Goal: Transaction & Acquisition: Purchase product/service

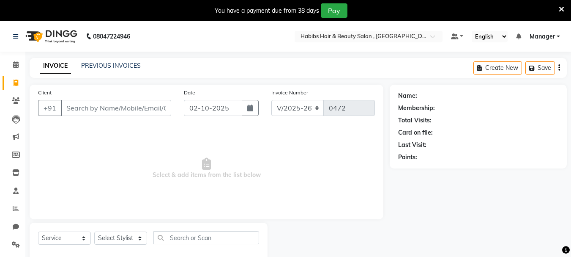
select select "4842"
select select "service"
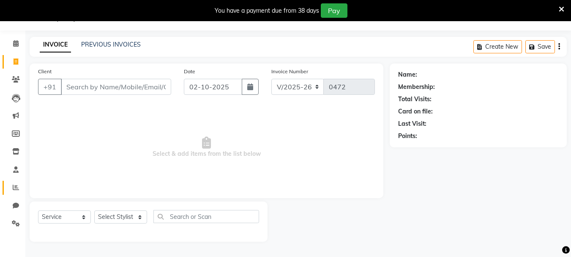
click at [16, 182] on link "Reports" at bounding box center [13, 188] width 20 height 14
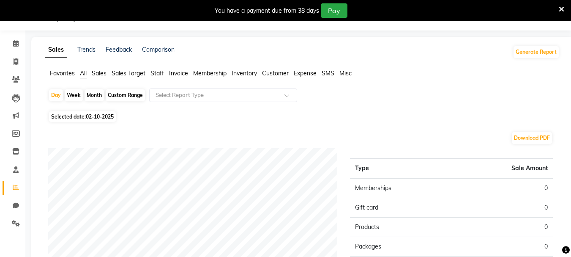
click at [101, 76] on span "Sales" at bounding box center [99, 73] width 15 height 8
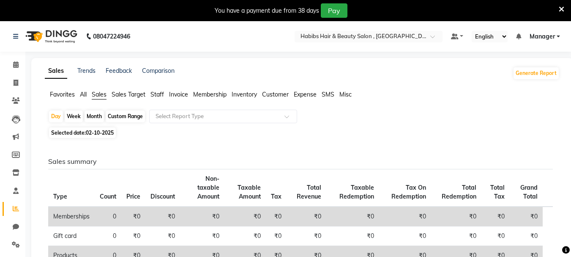
click at [178, 96] on span "Invoice" at bounding box center [178, 94] width 19 height 8
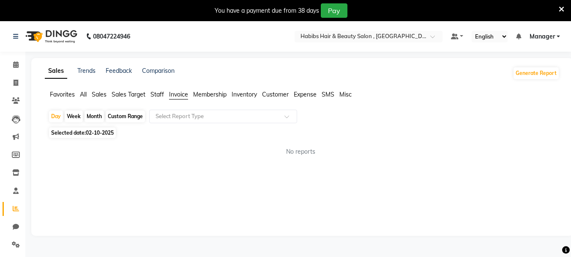
scroll to position [21, 0]
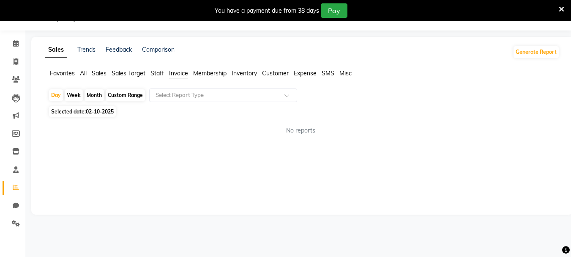
click at [74, 97] on div "Week" at bounding box center [74, 95] width 18 height 12
select select "10"
select select "2025"
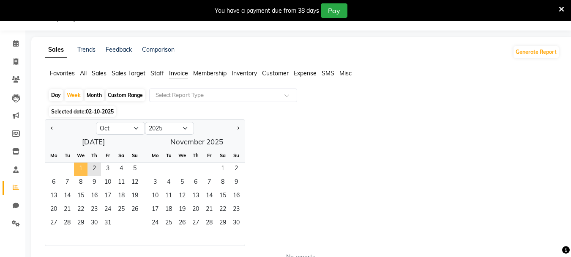
click at [83, 165] on span "1" at bounding box center [81, 169] width 14 height 14
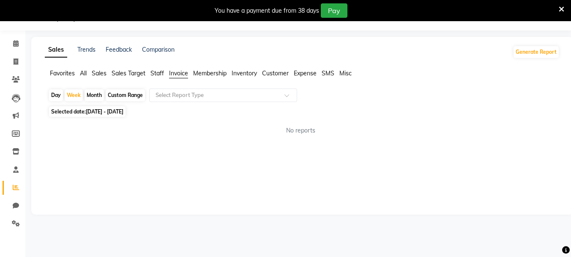
click at [300, 131] on span "No reports" at bounding box center [300, 130] width 29 height 9
click at [211, 73] on span "Membership" at bounding box center [209, 73] width 33 height 8
click at [262, 73] on ul "Favorites All Sales Sales Target Staff Invoice Membership Inventory Customer Ex…" at bounding box center [302, 73] width 515 height 9
click at [12, 62] on span at bounding box center [15, 62] width 15 height 10
select select "service"
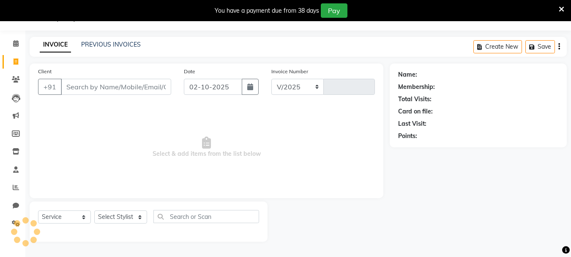
select select "4842"
type input "0472"
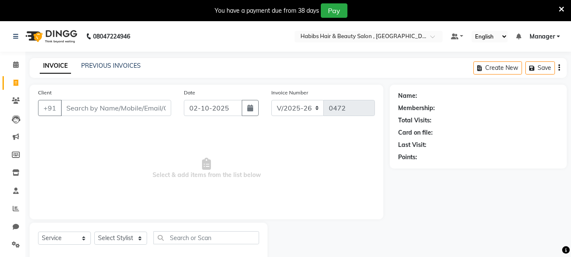
click at [123, 112] on input "Client" at bounding box center [116, 108] width 110 height 16
type input "9588638146"
click at [143, 103] on button "Add Client" at bounding box center [150, 108] width 44 height 16
select select "22"
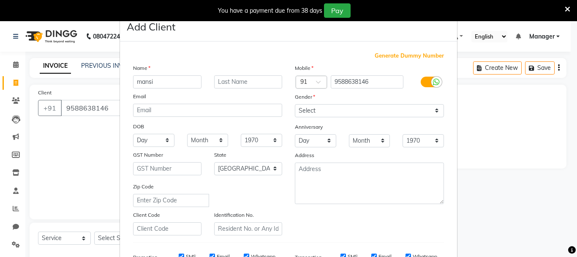
type input "mansi"
click at [345, 114] on select "Select [DEMOGRAPHIC_DATA] [DEMOGRAPHIC_DATA] Other Prefer Not To Say" at bounding box center [369, 110] width 149 height 13
select select "[DEMOGRAPHIC_DATA]"
click at [295, 104] on select "Select [DEMOGRAPHIC_DATA] [DEMOGRAPHIC_DATA] Other Prefer Not To Say" at bounding box center [369, 110] width 149 height 13
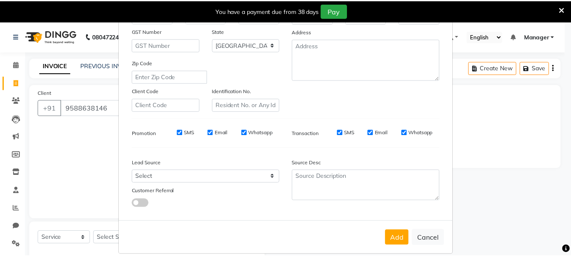
scroll to position [134, 0]
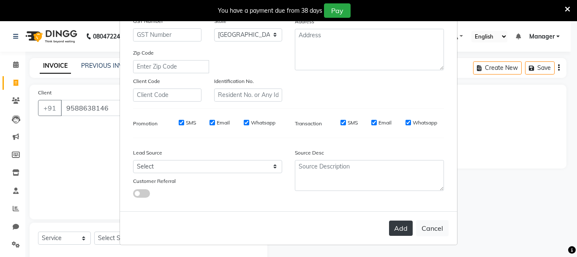
click at [396, 227] on button "Add" at bounding box center [401, 227] width 24 height 15
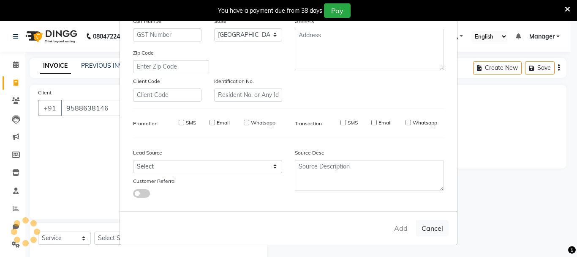
type input "95******46"
select select
select select "null"
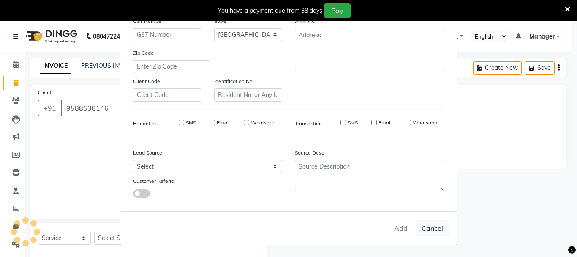
select select
checkbox input "false"
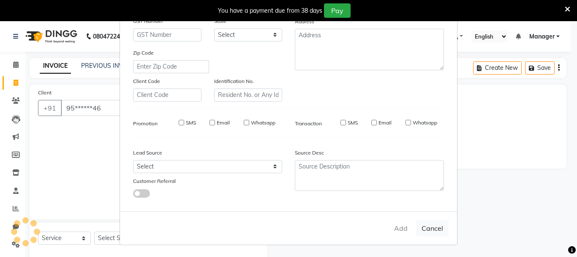
checkbox input "false"
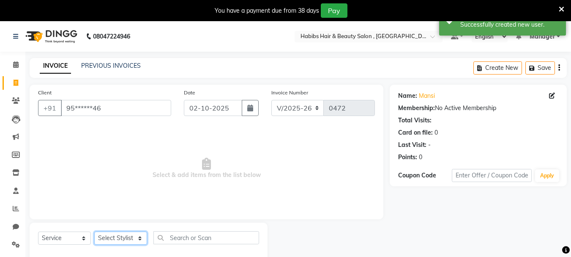
click at [136, 238] on select "Select Stylist asif Manager [PERSON_NAME] [PERSON_NAME] sajuddin [PERSON_NAME] …" at bounding box center [120, 237] width 53 height 13
select select "30048"
click at [94, 231] on select "Select Stylist asif Manager [PERSON_NAME] [PERSON_NAME] sajuddin [PERSON_NAME] …" at bounding box center [120, 237] width 53 height 13
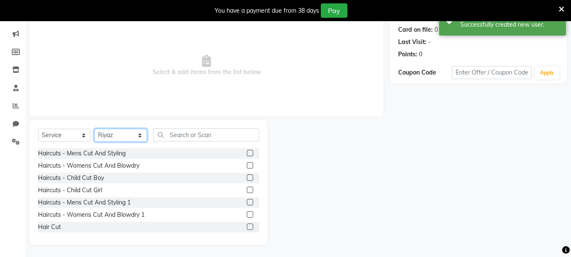
scroll to position [103, 0]
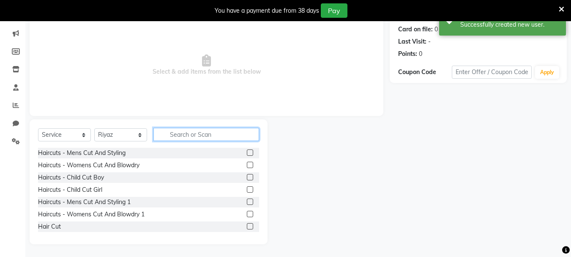
click at [226, 138] on input "text" at bounding box center [206, 134] width 106 height 13
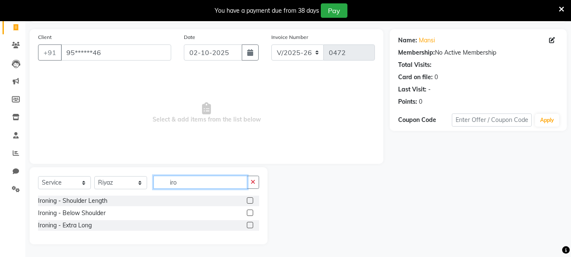
scroll to position [55, 0]
type input "ironi"
click at [249, 211] on label at bounding box center [250, 212] width 6 height 6
click at [249, 211] on input "checkbox" at bounding box center [249, 212] width 5 height 5
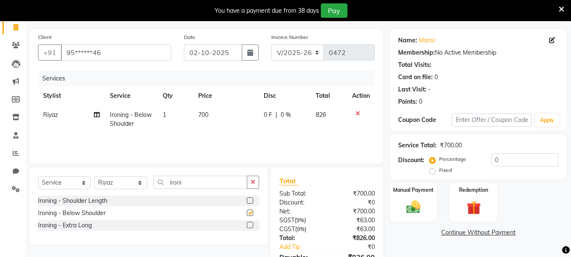
checkbox input "false"
click at [208, 118] on span "700" at bounding box center [203, 115] width 10 height 8
select select "30048"
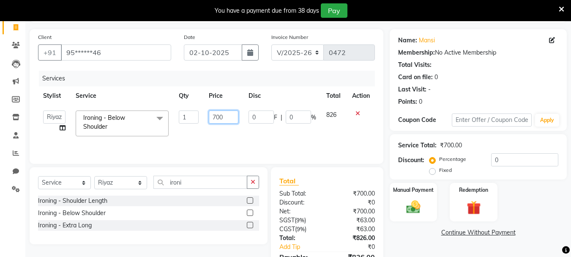
drag, startPoint x: 230, startPoint y: 116, endPoint x: 198, endPoint y: 123, distance: 32.4
click at [199, 122] on tr "asif Manager [PERSON_NAME] [PERSON_NAME] [PERSON_NAME] [PERSON_NAME] Ironing - …" at bounding box center [206, 123] width 337 height 36
type input "800"
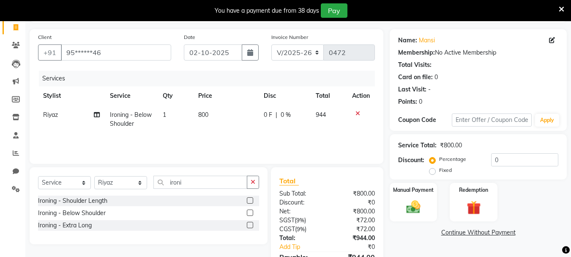
click at [268, 140] on div "Services Stylist Service Qty Price Disc Total Action Riyaz Ironing - Below Shou…" at bounding box center [206, 113] width 337 height 85
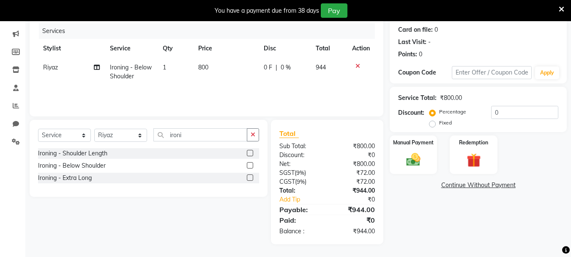
scroll to position [0, 0]
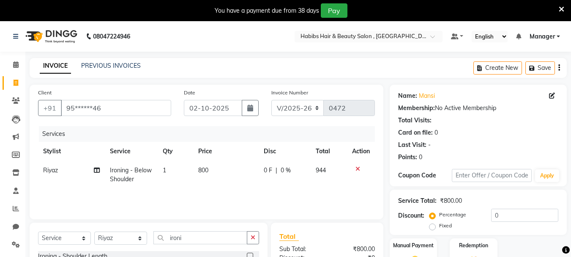
click at [560, 68] on icon "button" at bounding box center [559, 68] width 2 height 0
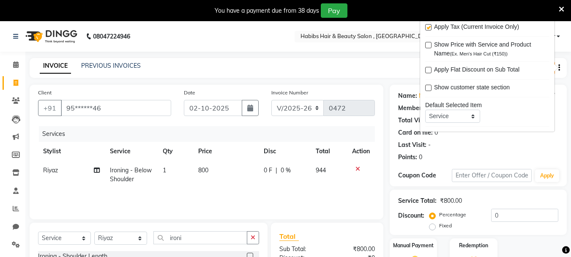
click at [427, 27] on label at bounding box center [428, 27] width 6 height 6
click at [427, 27] on input "checkbox" at bounding box center [427, 27] width 5 height 5
checkbox input "false"
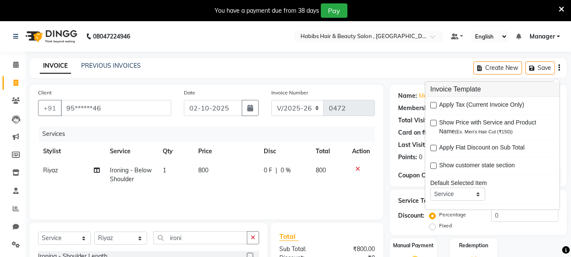
scroll to position [85, 0]
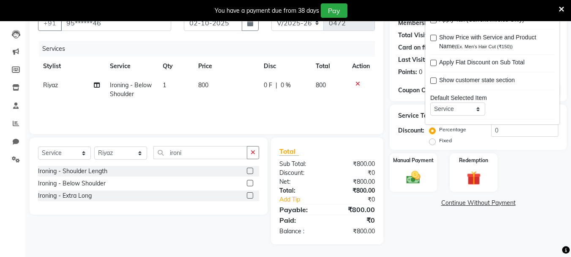
click at [286, 106] on div "Services Stylist Service Qty Price Disc Total Action Riyaz Ironing - Below Shou…" at bounding box center [206, 83] width 337 height 85
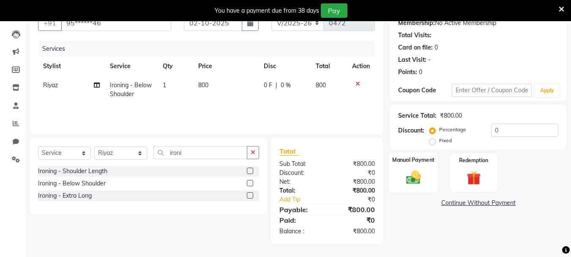
click at [405, 172] on img at bounding box center [414, 177] width 24 height 17
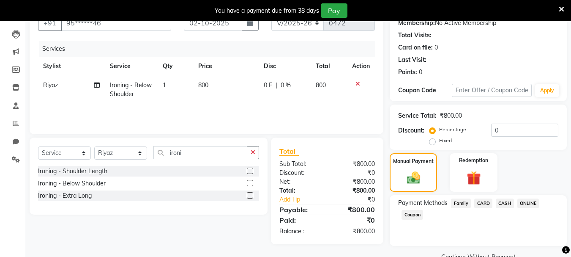
click at [536, 200] on div "Payment Methods Family CARD CASH ONLINE Coupon" at bounding box center [478, 220] width 177 height 51
click at [532, 204] on span "ONLINE" at bounding box center [528, 203] width 22 height 10
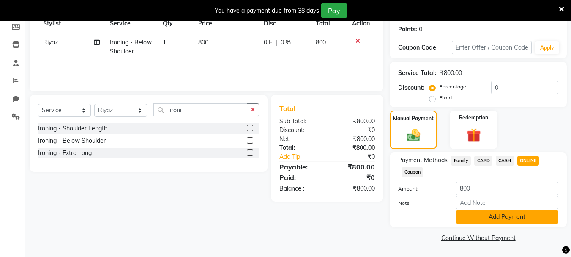
click at [528, 211] on button "Add Payment" at bounding box center [507, 216] width 102 height 13
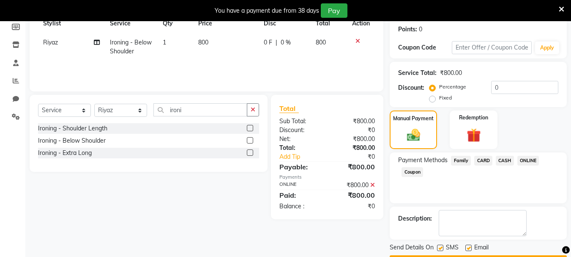
scroll to position [152, 0]
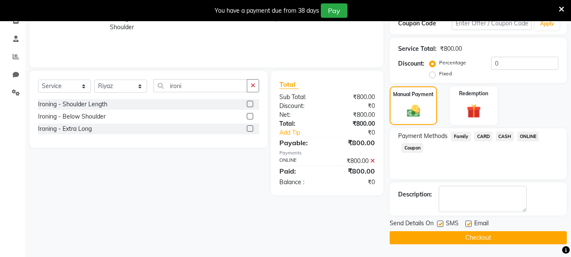
click at [513, 238] on button "Checkout" at bounding box center [478, 237] width 177 height 13
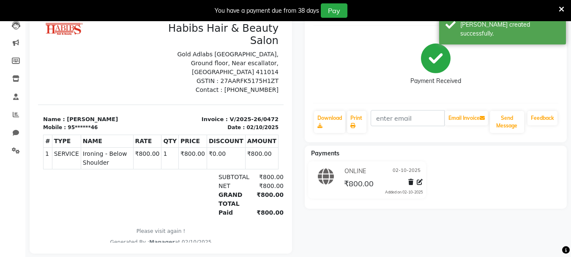
scroll to position [25, 0]
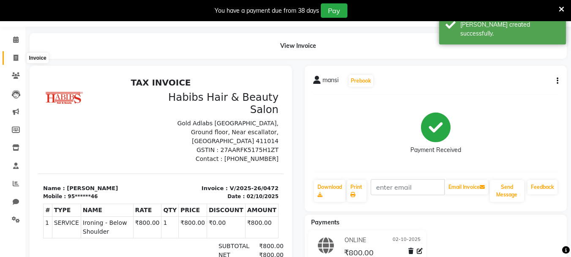
click at [15, 59] on icon at bounding box center [16, 58] width 5 height 6
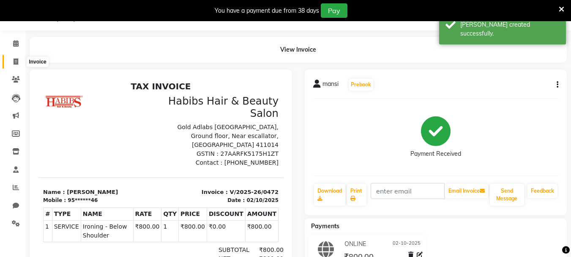
select select "service"
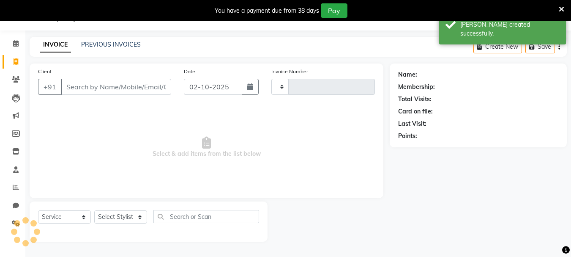
type input "0473"
select select "4842"
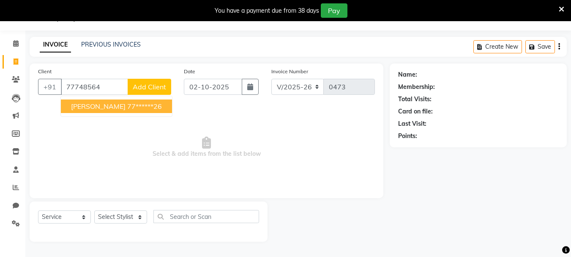
click at [352, 167] on span "Select & add items from the list below" at bounding box center [206, 147] width 337 height 85
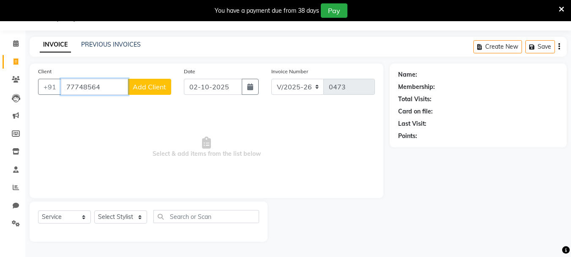
click at [119, 88] on input "77748564" at bounding box center [94, 87] width 67 height 16
type input "7"
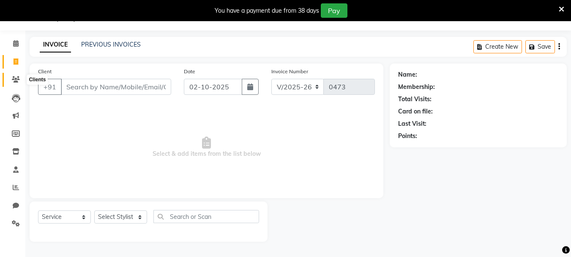
click at [19, 84] on span at bounding box center [15, 80] width 15 height 10
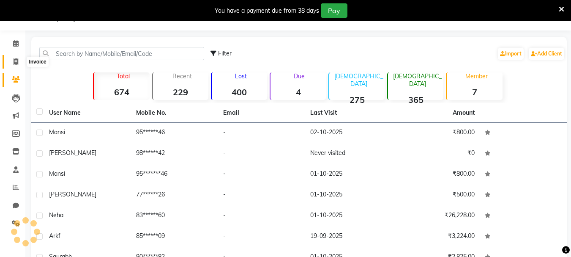
click at [21, 61] on span at bounding box center [15, 62] width 15 height 10
select select "service"
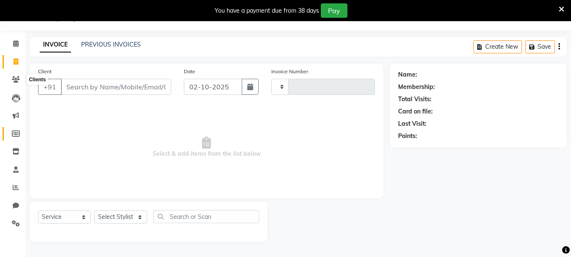
type input "0473"
select select "4842"
click at [17, 220] on div at bounding box center [25, 231] width 25 height 25
click at [20, 224] on span at bounding box center [15, 224] width 15 height 10
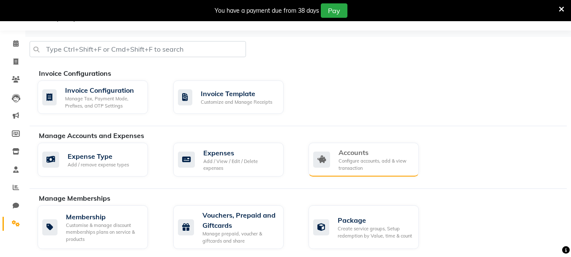
click at [379, 166] on div "Configure accounts, add & view transaction" at bounding box center [376, 164] width 74 height 14
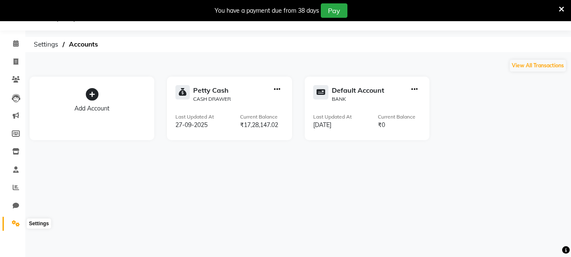
click at [20, 222] on span at bounding box center [15, 224] width 15 height 10
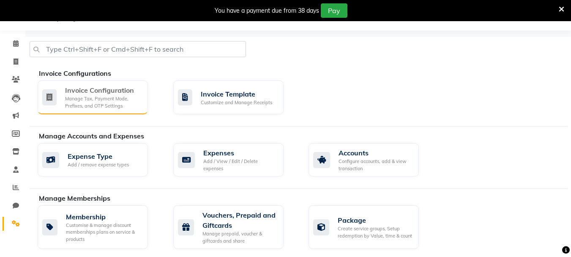
click at [90, 99] on div "Manage Tax, Payment Mode, Prefixes, and OTP Settings" at bounding box center [103, 102] width 76 height 14
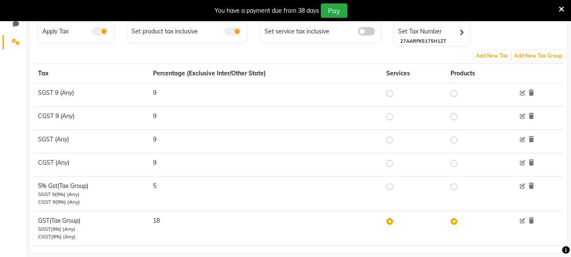
scroll to position [218, 0]
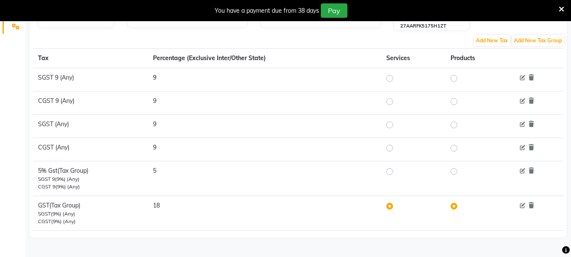
click at [153, 100] on td "9" at bounding box center [265, 102] width 234 height 23
click at [160, 99] on td "9" at bounding box center [265, 102] width 234 height 23
click at [523, 99] on icon at bounding box center [522, 101] width 5 height 5
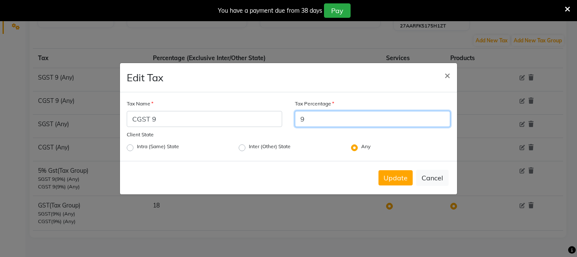
click at [348, 123] on input "9" at bounding box center [373, 119] width 156 height 16
type input "2.5"
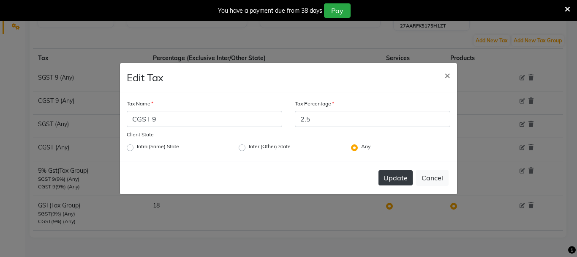
click at [389, 182] on button "Update" at bounding box center [396, 177] width 34 height 15
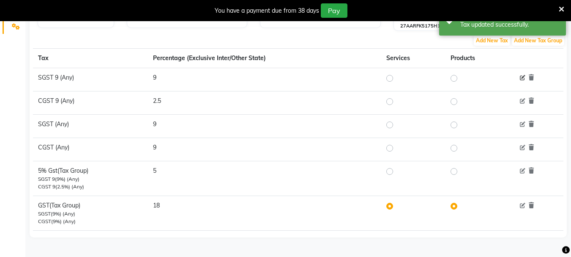
click at [525, 79] on icon at bounding box center [522, 77] width 5 height 5
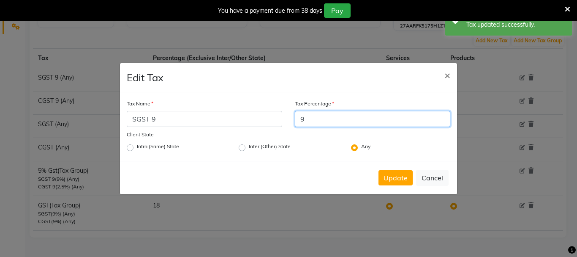
click at [375, 120] on input "9" at bounding box center [373, 119] width 156 height 16
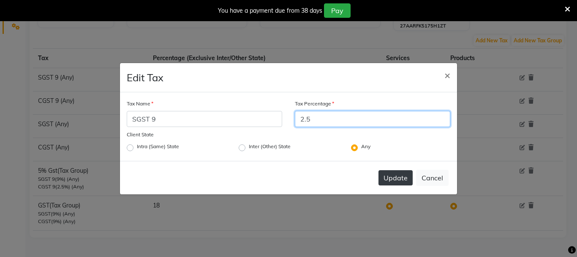
type input "2.5"
click at [408, 178] on button "Update" at bounding box center [396, 177] width 34 height 15
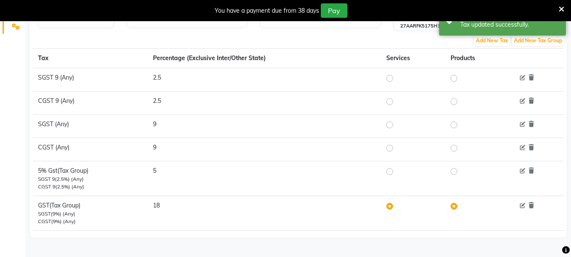
click at [461, 206] on label at bounding box center [461, 206] width 0 height 10
click at [455, 206] on input "radio" at bounding box center [455, 206] width 6 height 6
click at [461, 100] on label at bounding box center [461, 101] width 0 height 10
click at [454, 100] on input "radio" at bounding box center [455, 102] width 6 height 6
radio input "true"
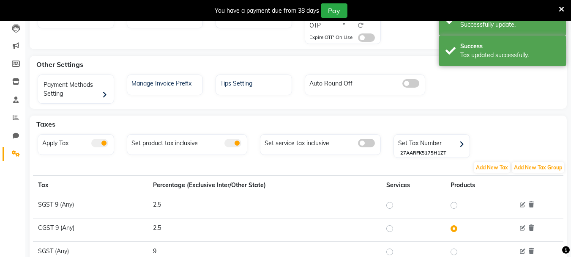
scroll to position [133, 0]
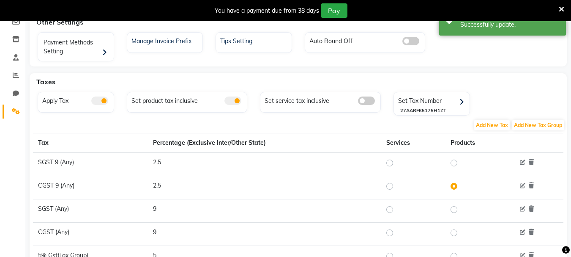
click at [397, 162] on label at bounding box center [397, 163] width 0 height 10
click at [393, 162] on input "radio" at bounding box center [391, 163] width 6 height 6
radio input "true"
click at [397, 187] on label at bounding box center [397, 186] width 0 height 10
click at [388, 187] on input "radio" at bounding box center [391, 186] width 6 height 6
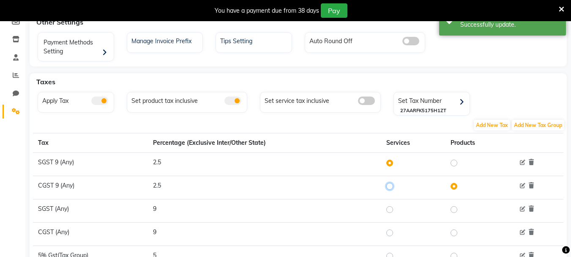
radio input "true"
click at [397, 159] on label at bounding box center [397, 163] width 0 height 10
click at [389, 160] on input "radio" at bounding box center [391, 163] width 6 height 6
radio input "true"
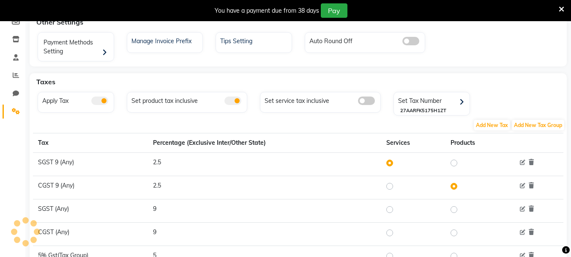
click at [397, 186] on label at bounding box center [397, 186] width 0 height 10
click at [392, 186] on input "radio" at bounding box center [391, 186] width 6 height 6
radio input "true"
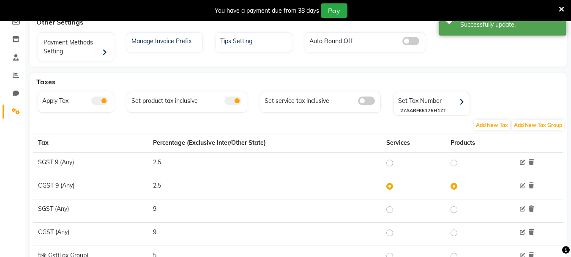
click at [461, 185] on label at bounding box center [461, 186] width 0 height 10
click at [454, 185] on input "radio" at bounding box center [455, 186] width 6 height 6
click at [461, 165] on label at bounding box center [461, 163] width 0 height 10
click at [456, 165] on input "radio" at bounding box center [455, 163] width 6 height 6
radio input "true"
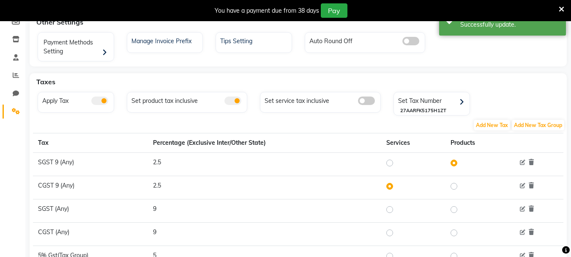
click at [397, 163] on label at bounding box center [397, 163] width 0 height 10
click at [389, 163] on input "radio" at bounding box center [391, 163] width 6 height 6
radio input "true"
click at [461, 163] on label at bounding box center [461, 163] width 0 height 10
click at [454, 163] on input "radio" at bounding box center [455, 163] width 6 height 6
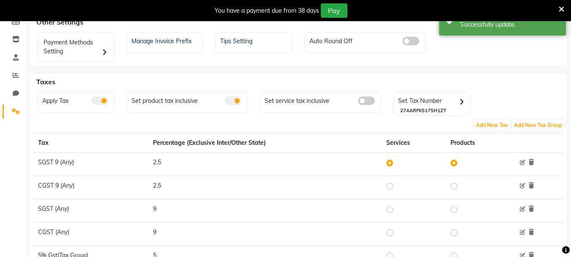
click at [397, 183] on label at bounding box center [397, 186] width 0 height 10
click at [391, 183] on input "radio" at bounding box center [391, 186] width 6 height 6
radio input "true"
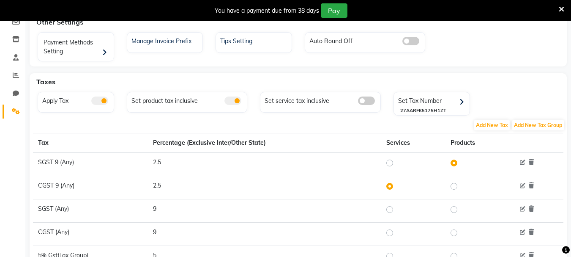
click at [397, 163] on label at bounding box center [397, 163] width 0 height 10
click at [389, 163] on input "radio" at bounding box center [391, 163] width 6 height 6
radio input "true"
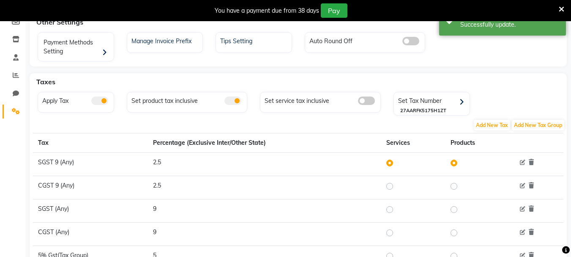
click at [397, 187] on label at bounding box center [397, 186] width 0 height 10
click at [391, 187] on input "radio" at bounding box center [391, 186] width 6 height 6
radio input "true"
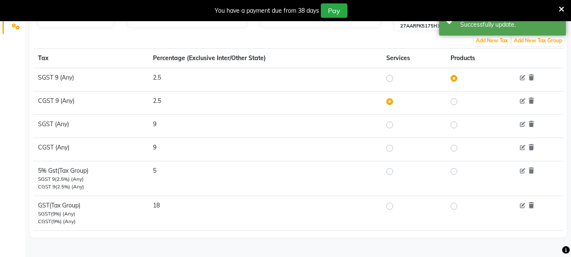
scroll to position [6, 0]
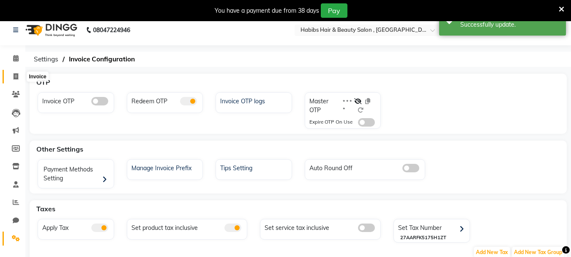
click at [17, 74] on icon at bounding box center [16, 76] width 5 height 6
select select "service"
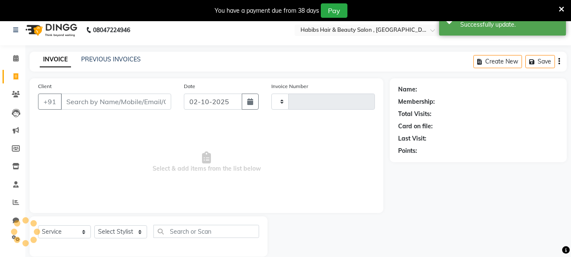
type input "0473"
select select "4842"
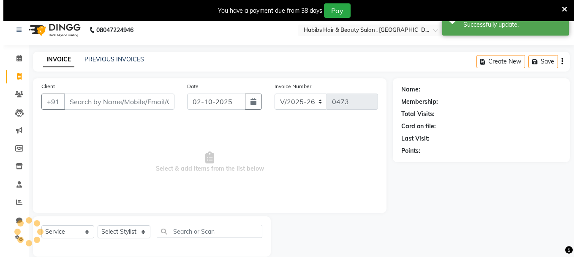
scroll to position [21, 0]
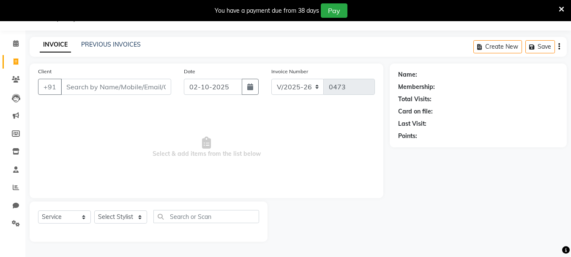
click at [108, 91] on input "Client" at bounding box center [116, 87] width 110 height 16
type input "8308912949"
click at [151, 90] on span "Add Client" at bounding box center [149, 86] width 33 height 8
select select "22"
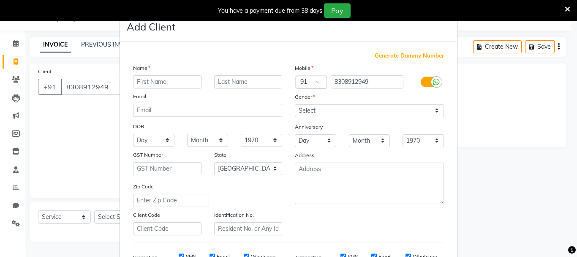
click at [189, 82] on input "text" at bounding box center [167, 81] width 68 height 13
type input "missy"
click at [329, 114] on select "Select [DEMOGRAPHIC_DATA] [DEMOGRAPHIC_DATA] Other Prefer Not To Say" at bounding box center [369, 110] width 149 height 13
select select "[DEMOGRAPHIC_DATA]"
click at [295, 104] on select "Select [DEMOGRAPHIC_DATA] [DEMOGRAPHIC_DATA] Other Prefer Not To Say" at bounding box center [369, 110] width 149 height 13
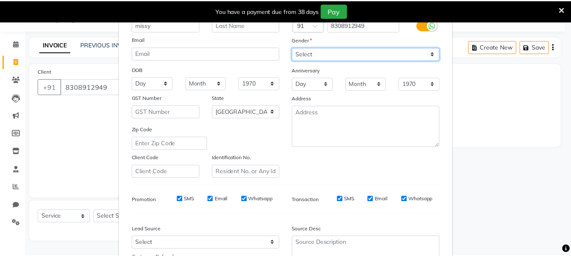
scroll to position [134, 0]
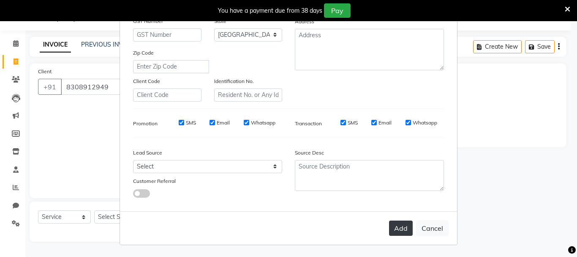
click at [390, 227] on button "Add" at bounding box center [401, 227] width 24 height 15
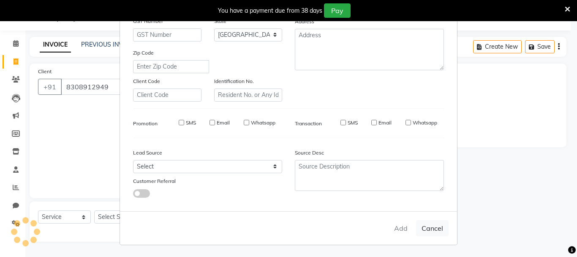
type input "83******49"
select select
select select "null"
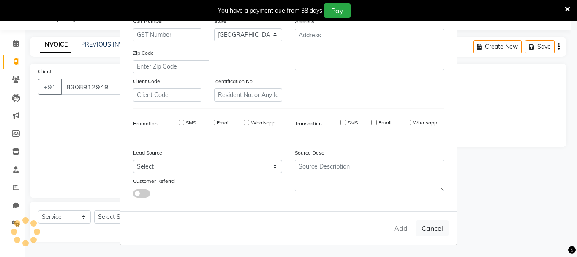
select select
checkbox input "false"
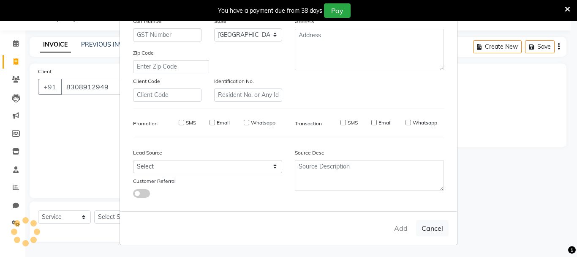
checkbox input "false"
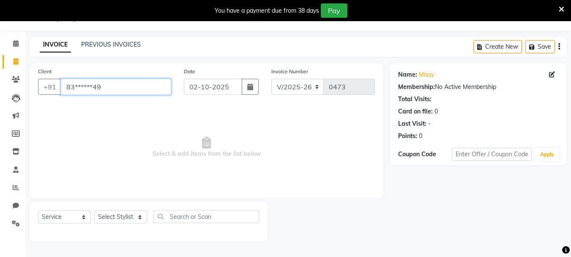
click at [145, 88] on input "83******49" at bounding box center [116, 87] width 110 height 16
click at [131, 222] on select "Select Stylist asif Manager [PERSON_NAME] [PERSON_NAME] sajuddin [PERSON_NAME] …" at bounding box center [120, 216] width 53 height 13
select select "30048"
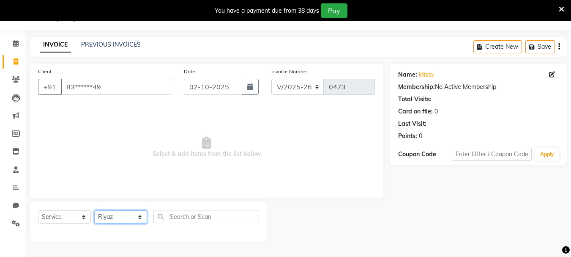
click at [94, 210] on select "Select Stylist asif Manager [PERSON_NAME] [PERSON_NAME] sajuddin [PERSON_NAME] …" at bounding box center [120, 216] width 53 height 13
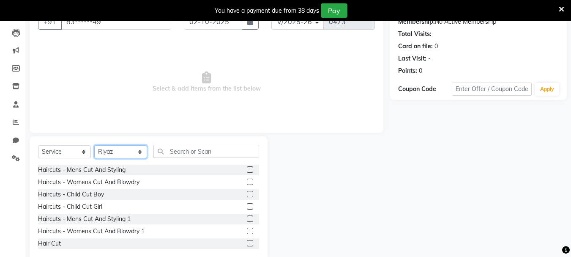
scroll to position [103, 0]
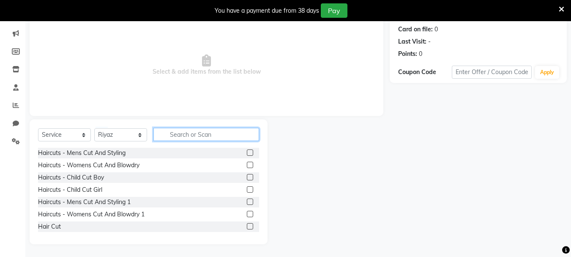
click at [226, 140] on input "text" at bounding box center [206, 134] width 106 height 13
click at [183, 134] on input "text" at bounding box center [206, 134] width 106 height 13
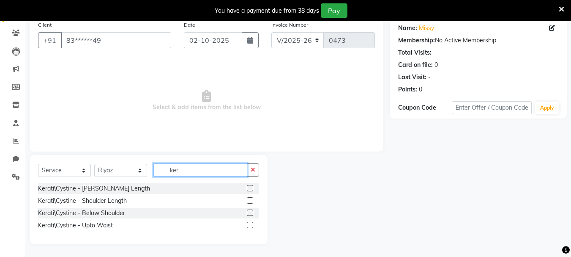
scroll to position [68, 0]
type input "ker"
click at [249, 214] on label at bounding box center [250, 212] width 6 height 6
click at [249, 214] on input "checkbox" at bounding box center [249, 212] width 5 height 5
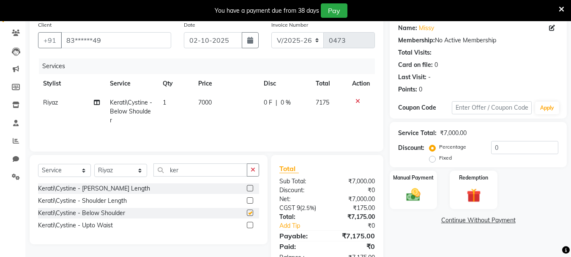
checkbox input "false"
click at [211, 100] on span "7000" at bounding box center [205, 103] width 14 height 8
select select "30048"
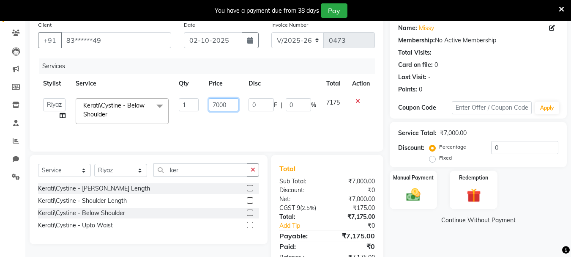
drag, startPoint x: 234, startPoint y: 107, endPoint x: 204, endPoint y: 106, distance: 30.4
click at [204, 106] on td "7000" at bounding box center [223, 111] width 39 height 36
type input "7500"
click at [330, 131] on div "Services Stylist Service Qty Price Disc Total Action asif Manager [PERSON_NAME]…" at bounding box center [206, 100] width 337 height 85
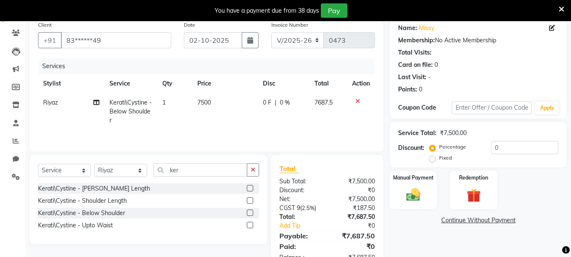
scroll to position [94, 0]
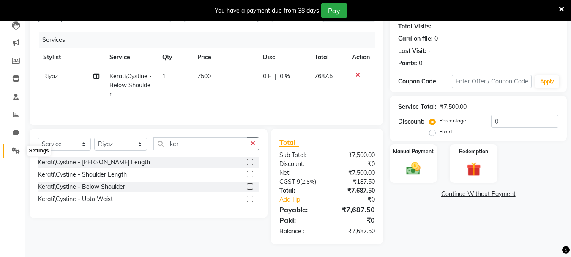
click at [22, 151] on span at bounding box center [15, 151] width 15 height 10
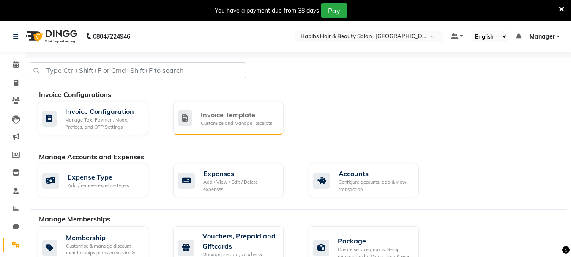
click at [244, 119] on div "Invoice Template" at bounding box center [236, 114] width 71 height 10
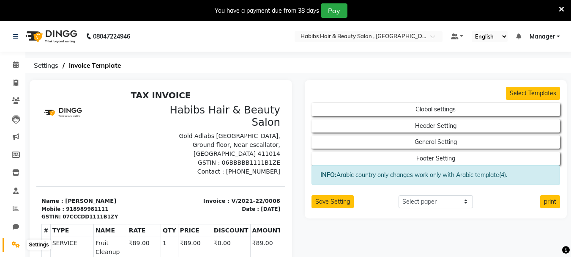
click at [13, 245] on icon at bounding box center [16, 244] width 8 height 6
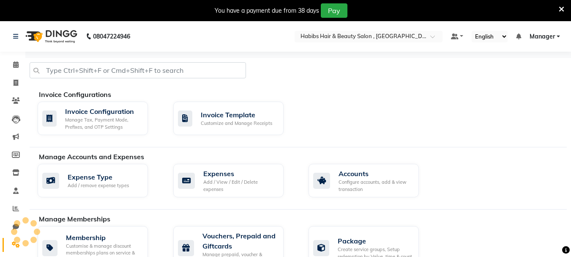
click at [12, 245] on icon at bounding box center [16, 244] width 8 height 6
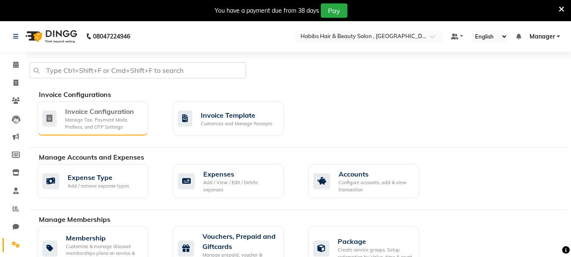
click at [95, 117] on div "Manage Tax, Payment Mode, Prefixes, and OTP Settings" at bounding box center [103, 123] width 76 height 14
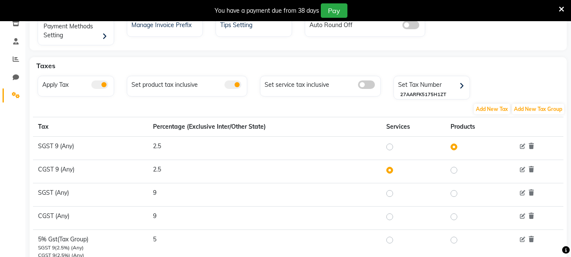
scroll to position [169, 0]
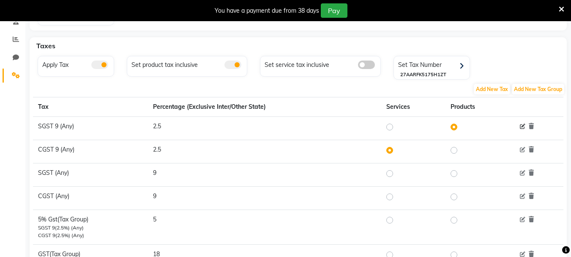
click at [522, 124] on icon at bounding box center [522, 126] width 5 height 5
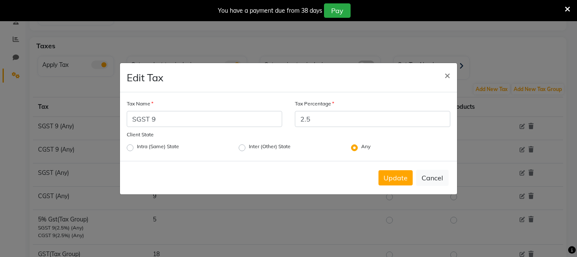
click at [258, 145] on label "Inter (Other) State" at bounding box center [270, 147] width 42 height 10
click at [255, 145] on input "Inter (Other) State" at bounding box center [251, 144] width 5 height 5
radio input "true"
click at [361, 144] on label "Any" at bounding box center [365, 147] width 9 height 10
click at [361, 144] on input "Any" at bounding box center [363, 144] width 5 height 5
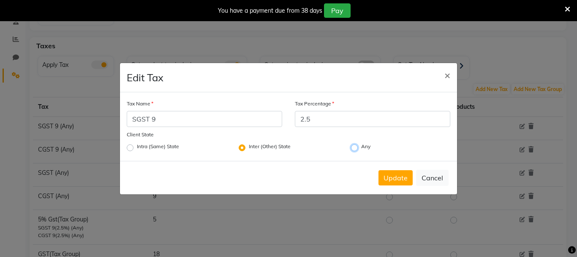
radio input "true"
radio input "false"
click at [397, 177] on button "Update" at bounding box center [396, 177] width 34 height 15
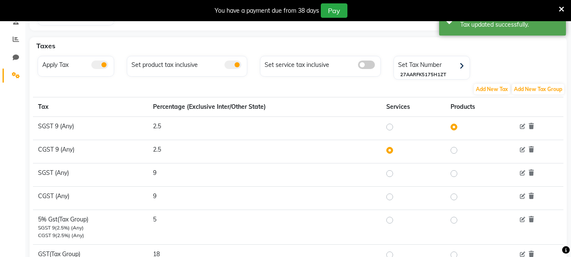
click at [397, 125] on label at bounding box center [397, 127] width 0 height 10
click at [390, 125] on input "radio" at bounding box center [391, 127] width 6 height 6
radio input "true"
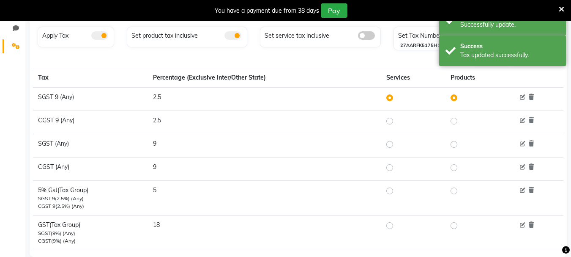
scroll to position [211, 0]
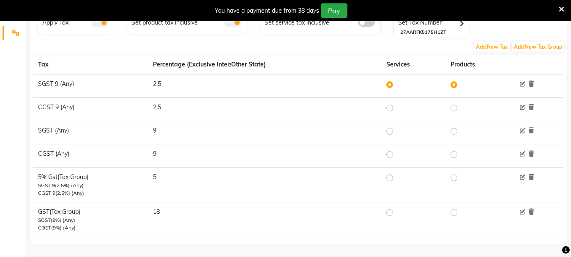
click at [397, 107] on label at bounding box center [397, 108] width 0 height 10
click at [391, 107] on input "radio" at bounding box center [391, 108] width 6 height 6
radio input "true"
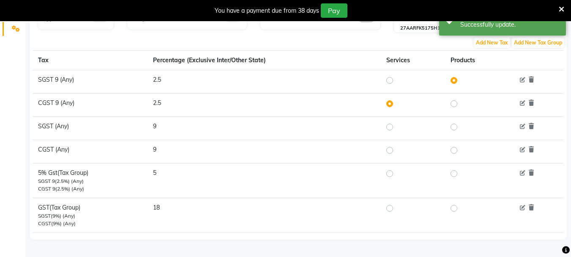
scroll to position [218, 0]
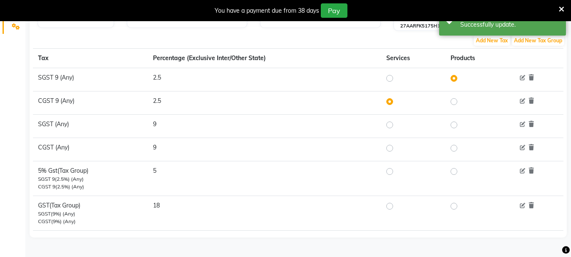
click at [397, 77] on label at bounding box center [397, 78] width 0 height 10
click at [389, 77] on input "radio" at bounding box center [391, 78] width 6 height 6
radio input "true"
click at [397, 99] on label at bounding box center [397, 101] width 0 height 10
click at [391, 99] on input "radio" at bounding box center [391, 102] width 6 height 6
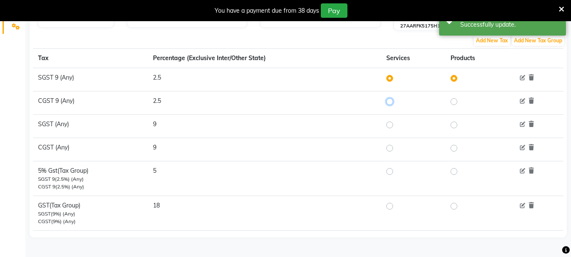
radio input "true"
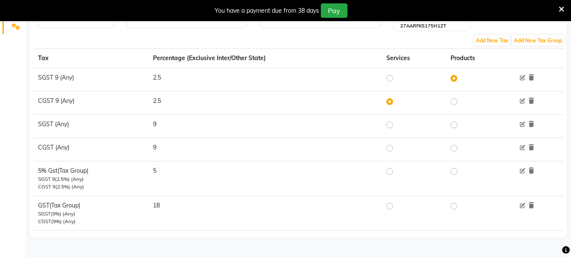
click at [397, 123] on label at bounding box center [397, 125] width 0 height 10
click at [388, 123] on input "radio" at bounding box center [391, 125] width 6 height 6
radio input "true"
click at [451, 73] on div at bounding box center [456, 78] width 10 height 10
click at [461, 76] on label at bounding box center [461, 78] width 0 height 10
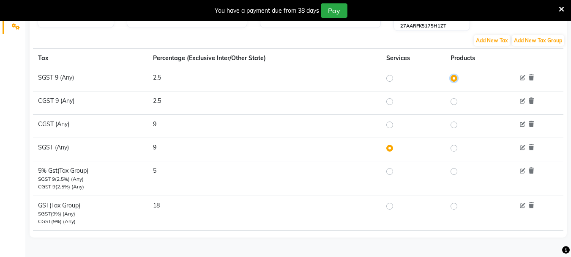
click at [453, 76] on input "radio" at bounding box center [455, 78] width 6 height 6
click at [461, 77] on label at bounding box center [461, 78] width 0 height 10
click at [454, 77] on input "radio" at bounding box center [455, 78] width 6 height 6
click at [461, 77] on label at bounding box center [461, 78] width 0 height 10
click at [454, 77] on input "radio" at bounding box center [455, 78] width 6 height 6
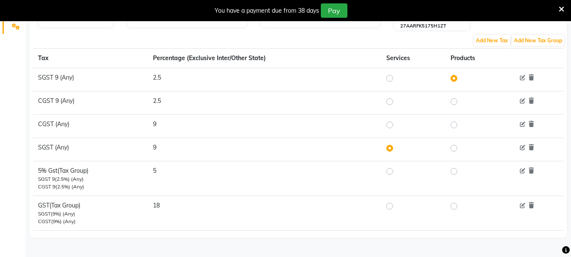
click at [461, 77] on label at bounding box center [461, 78] width 0 height 10
click at [454, 77] on input "radio" at bounding box center [455, 78] width 6 height 6
drag, startPoint x: 449, startPoint y: 80, endPoint x: 494, endPoint y: 78, distance: 44.4
click at [493, 78] on td at bounding box center [479, 79] width 66 height 23
click at [524, 77] on icon at bounding box center [522, 77] width 5 height 5
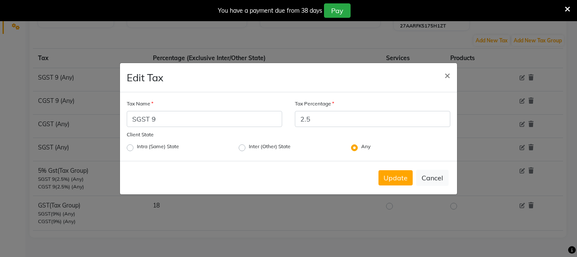
click at [250, 202] on ngb-modal-window "Edit Tax × Tax Name SGST 9 Tax Percentage 2.5 Client State Intra (Same) State I…" at bounding box center [288, 128] width 577 height 257
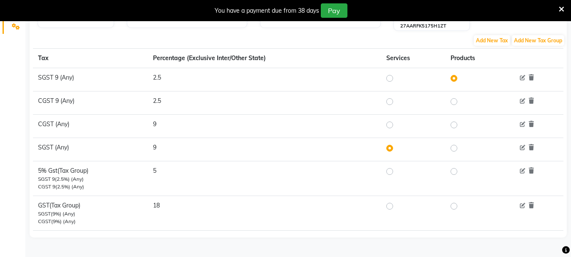
click at [397, 103] on label at bounding box center [397, 101] width 0 height 10
click at [394, 103] on input "radio" at bounding box center [391, 102] width 6 height 6
radio input "true"
click at [397, 79] on label at bounding box center [397, 78] width 0 height 10
click at [391, 79] on input "radio" at bounding box center [391, 78] width 6 height 6
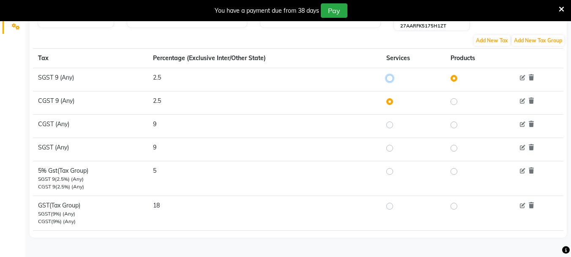
radio input "true"
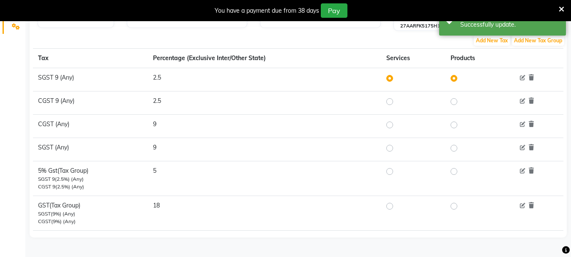
click at [397, 206] on label at bounding box center [397, 206] width 0 height 10
click at [391, 206] on input "radio" at bounding box center [391, 206] width 6 height 6
radio input "true"
click at [397, 78] on label at bounding box center [397, 78] width 0 height 10
click at [394, 78] on input "radio" at bounding box center [391, 78] width 6 height 6
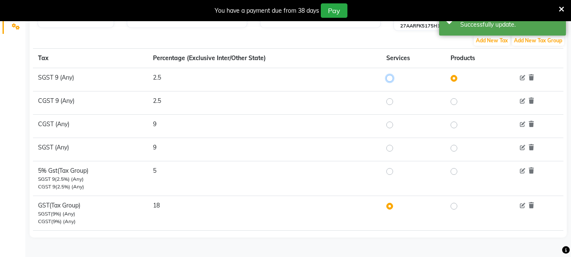
radio input "true"
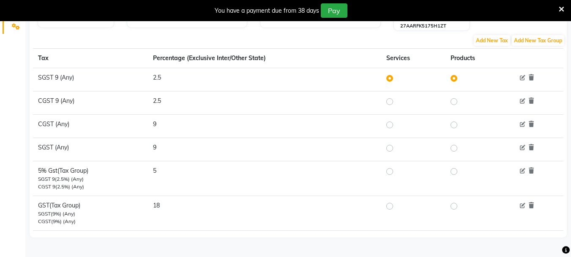
click at [397, 103] on label at bounding box center [397, 101] width 0 height 10
click at [392, 103] on input "radio" at bounding box center [391, 102] width 6 height 6
radio input "true"
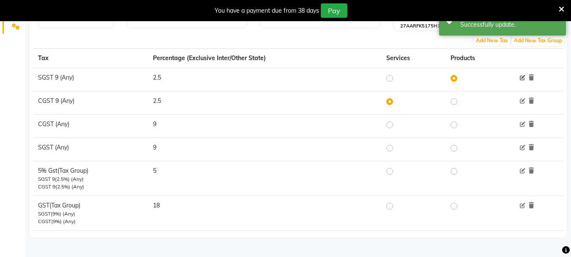
click at [522, 75] on icon at bounding box center [522, 77] width 5 height 5
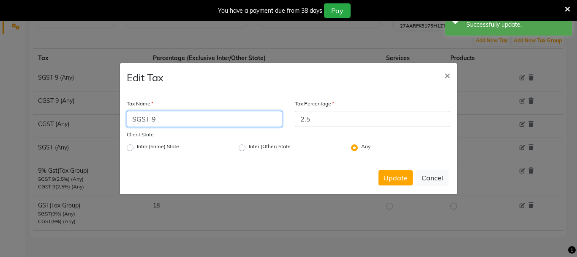
click at [192, 118] on input "SGST 9" at bounding box center [205, 119] width 156 height 16
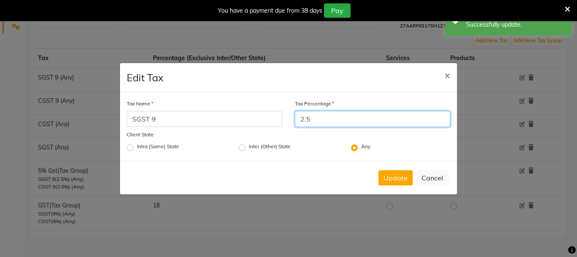
click at [359, 115] on input "2.5" at bounding box center [373, 119] width 156 height 16
drag, startPoint x: 304, startPoint y: 120, endPoint x: 280, endPoint y: 122, distance: 24.6
click at [280, 122] on div "Tax Name SGST 9 Tax Percentage 2.5" at bounding box center [288, 113] width 337 height 29
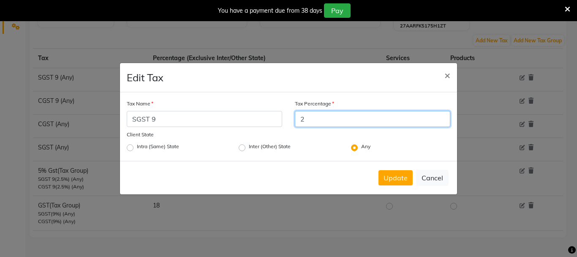
type input "2.5"
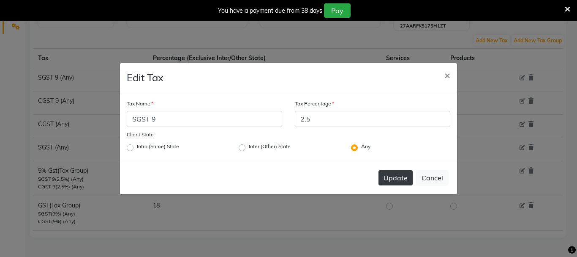
click at [406, 175] on button "Update" at bounding box center [396, 177] width 34 height 15
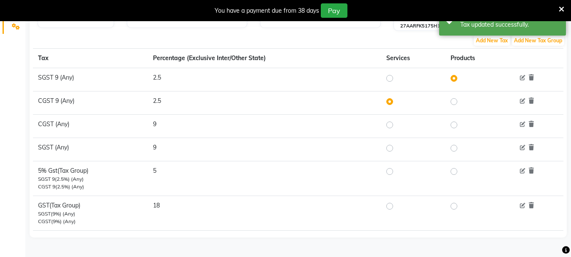
click at [411, 75] on td at bounding box center [413, 79] width 64 height 23
click at [397, 78] on label at bounding box center [397, 78] width 0 height 10
click at [393, 78] on input "radio" at bounding box center [391, 78] width 6 height 6
radio input "true"
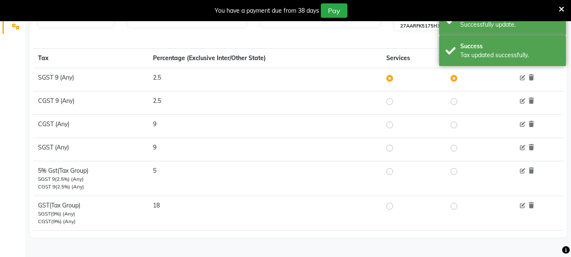
click at [389, 107] on td at bounding box center [413, 102] width 64 height 23
click at [395, 97] on div at bounding box center [391, 101] width 10 height 10
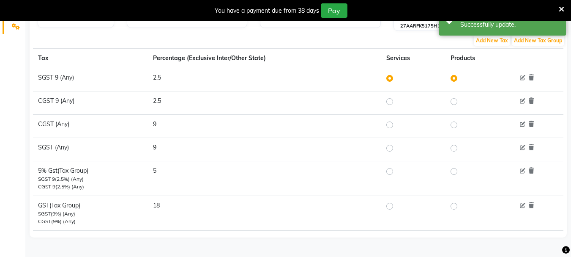
click at [397, 99] on label at bounding box center [397, 101] width 0 height 10
click at [393, 99] on input "radio" at bounding box center [391, 102] width 6 height 6
radio input "true"
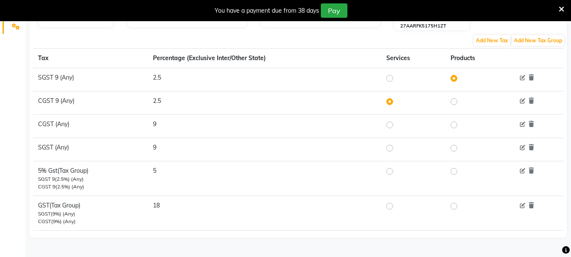
click at [397, 80] on label at bounding box center [397, 78] width 0 height 10
click at [394, 80] on input "radio" at bounding box center [391, 78] width 6 height 6
radio input "true"
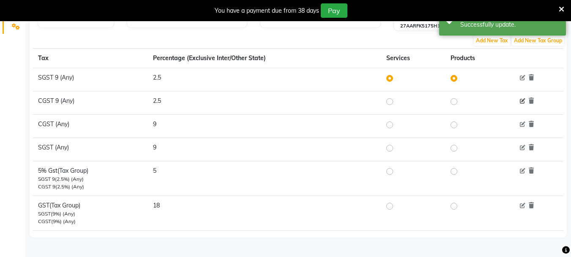
click at [521, 100] on icon at bounding box center [522, 101] width 5 height 5
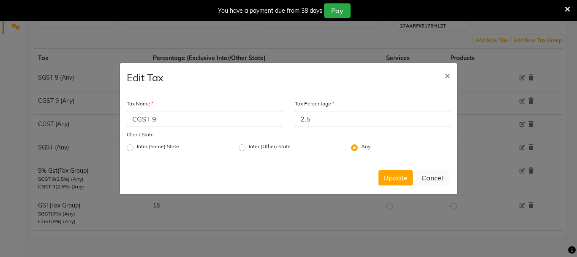
click at [136, 145] on div "Intra (Same) State" at bounding box center [153, 147] width 52 height 10
click at [124, 145] on div "Intra (Same) State" at bounding box center [176, 147] width 112 height 11
click at [391, 180] on button "Update" at bounding box center [396, 177] width 34 height 15
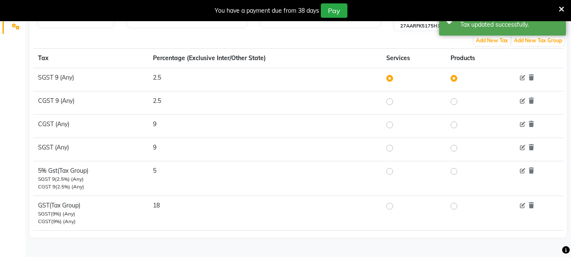
click at [397, 102] on label at bounding box center [397, 101] width 0 height 10
click at [391, 102] on input "radio" at bounding box center [391, 102] width 6 height 6
radio input "true"
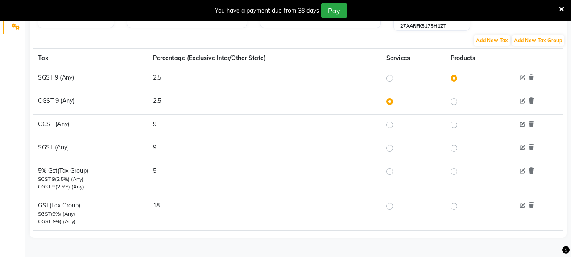
scroll to position [175, 0]
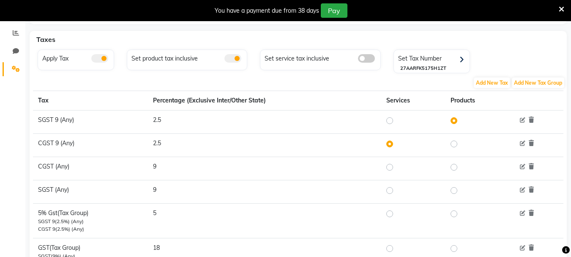
click at [372, 59] on span at bounding box center [366, 58] width 17 height 8
click at [358, 60] on input "checkbox" at bounding box center [358, 60] width 0 height 0
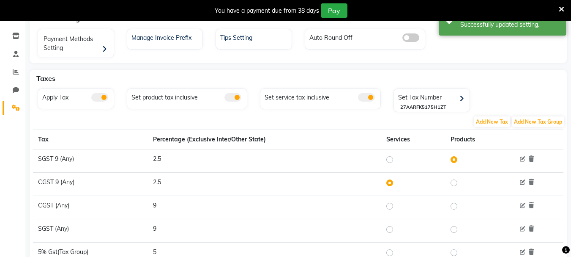
scroll to position [133, 0]
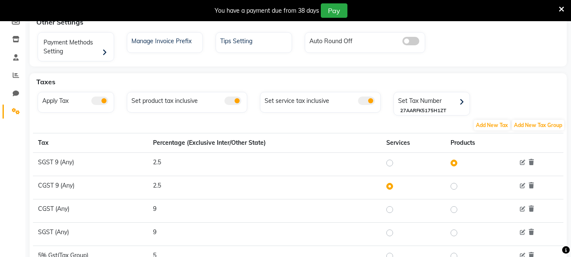
click at [386, 161] on td at bounding box center [413, 163] width 64 height 23
click at [397, 161] on label at bounding box center [397, 163] width 0 height 10
click at [393, 161] on input "radio" at bounding box center [391, 163] width 6 height 6
radio input "true"
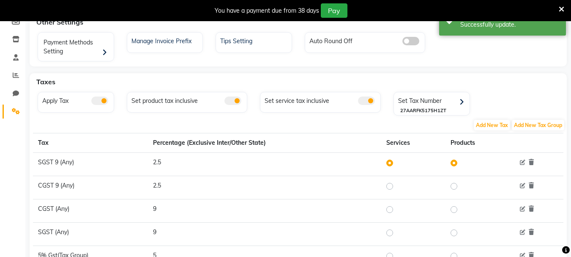
click at [391, 181] on div at bounding box center [391, 186] width 10 height 10
click at [397, 182] on label at bounding box center [397, 186] width 0 height 10
click at [391, 183] on input "radio" at bounding box center [391, 186] width 6 height 6
radio input "true"
click at [500, 129] on span "Add New Tax" at bounding box center [492, 125] width 36 height 11
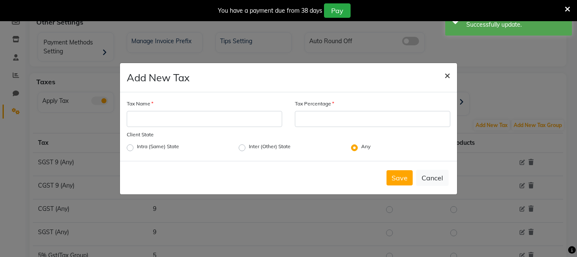
click at [446, 78] on span "×" at bounding box center [448, 74] width 6 height 13
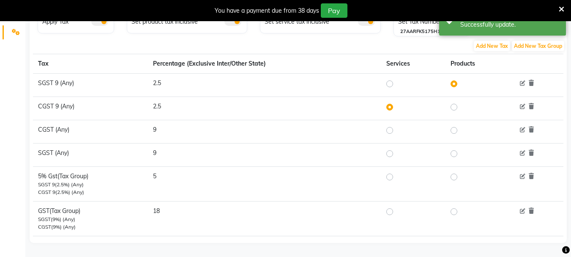
scroll to position [218, 0]
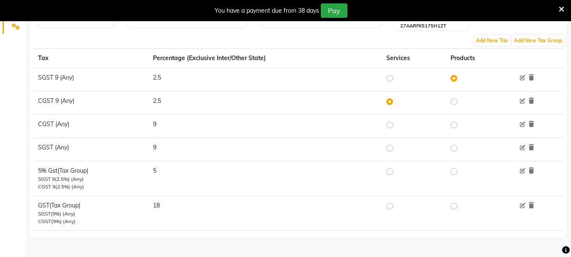
click at [397, 172] on label at bounding box center [397, 171] width 0 height 10
click at [393, 172] on input "radio" at bounding box center [391, 171] width 6 height 6
radio input "true"
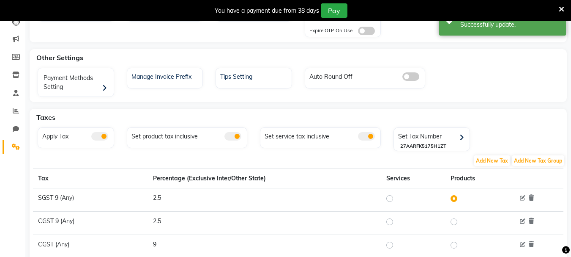
scroll to position [0, 0]
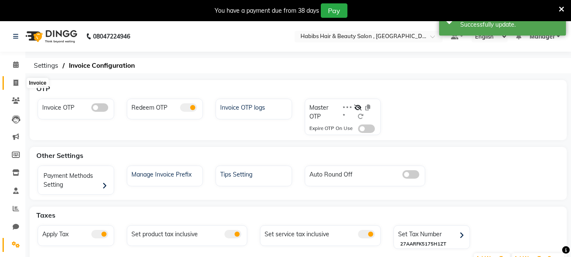
click at [14, 82] on icon at bounding box center [16, 82] width 5 height 6
select select "service"
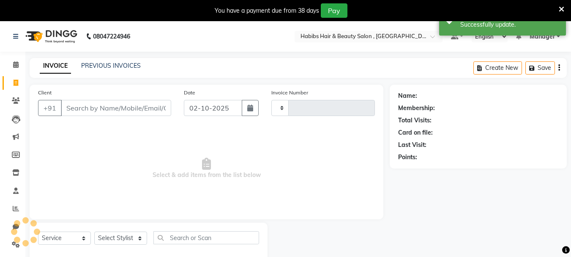
scroll to position [21, 0]
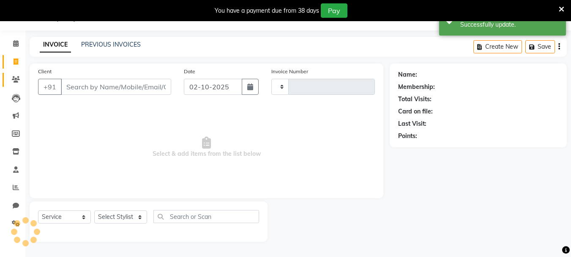
type input "0473"
select select "4842"
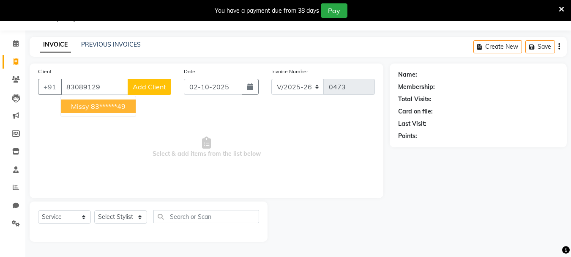
click at [72, 107] on span "missy" at bounding box center [80, 106] width 18 height 8
type input "83******49"
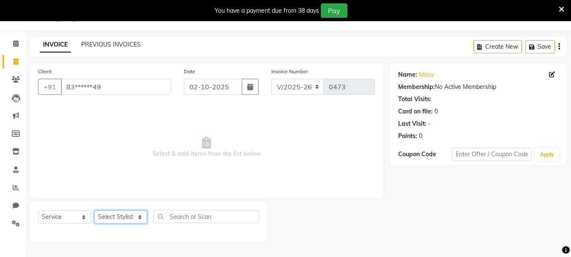
click at [111, 217] on select "Select Stylist asif Manager [PERSON_NAME] [PERSON_NAME] sajuddin [PERSON_NAME] …" at bounding box center [120, 216] width 53 height 13
select select "30048"
click at [94, 210] on select "Select Stylist asif Manager [PERSON_NAME] [PERSON_NAME] sajuddin [PERSON_NAME] …" at bounding box center [120, 216] width 53 height 13
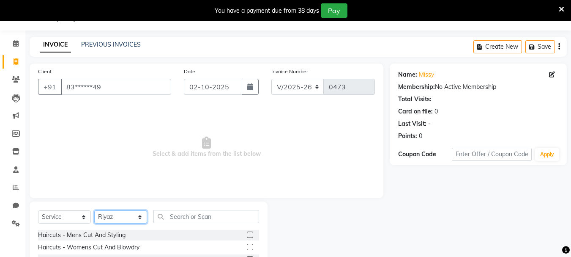
scroll to position [103, 0]
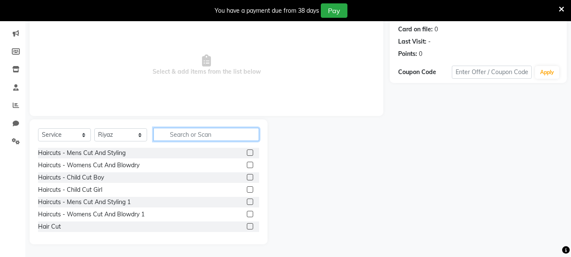
click at [173, 128] on input "text" at bounding box center [206, 134] width 106 height 13
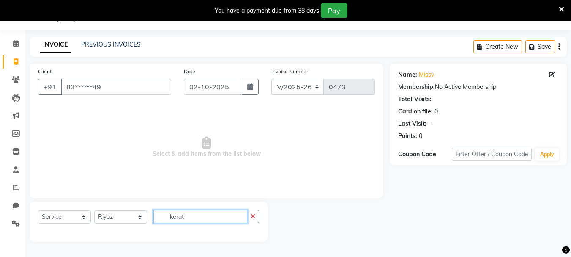
scroll to position [68, 0]
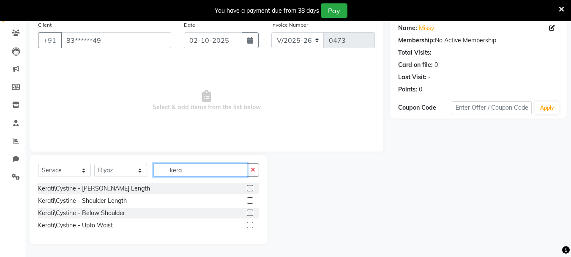
type input "kera"
click at [247, 213] on label at bounding box center [250, 212] width 6 height 6
click at [247, 213] on input "checkbox" at bounding box center [249, 212] width 5 height 5
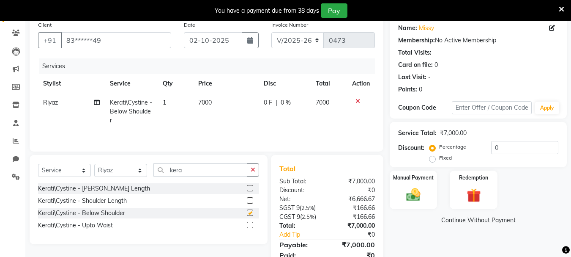
checkbox input "false"
click at [210, 99] on span "7000" at bounding box center [205, 103] width 14 height 8
select select "30048"
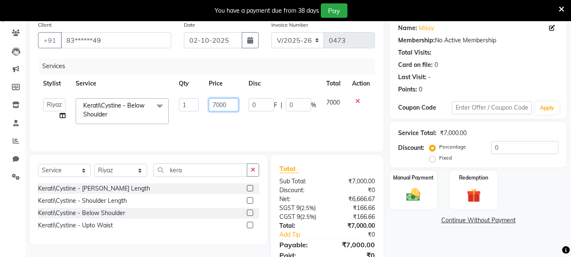
drag, startPoint x: 229, startPoint y: 106, endPoint x: 177, endPoint y: 105, distance: 52.0
click at [177, 105] on tr "asif Manager [PERSON_NAME] [PERSON_NAME] [PERSON_NAME] [PERSON_NAME] Kerati\Cys…" at bounding box center [206, 111] width 337 height 36
type input "7500"
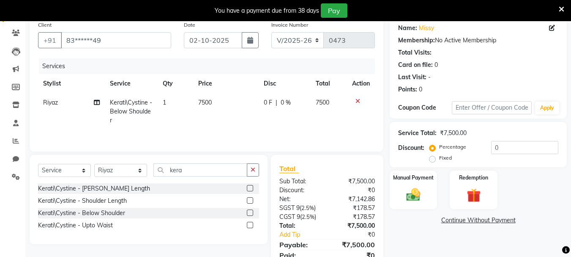
click at [216, 123] on td "7500" at bounding box center [226, 111] width 66 height 37
select select "30048"
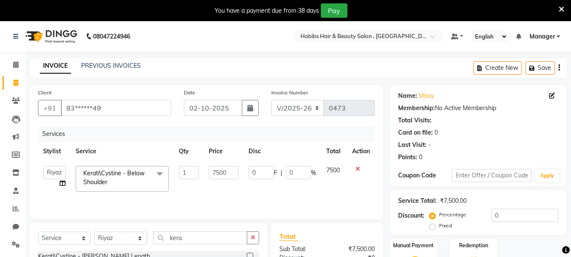
scroll to position [103, 0]
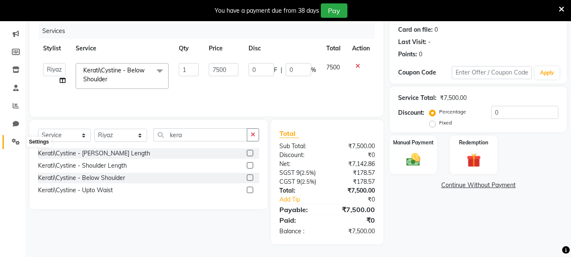
click at [21, 142] on span at bounding box center [15, 142] width 15 height 10
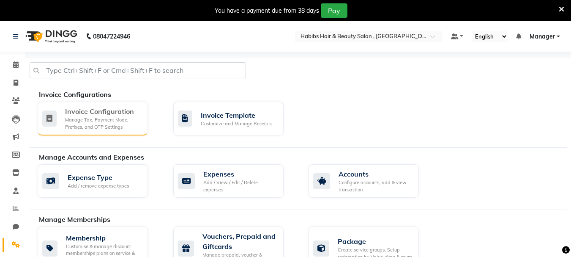
click at [80, 120] on div "Manage Tax, Payment Mode, Prefixes, and OTP Settings" at bounding box center [103, 123] width 76 height 14
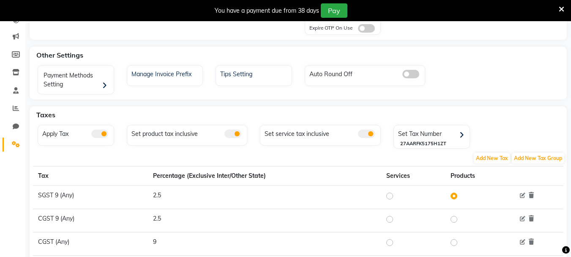
scroll to position [169, 0]
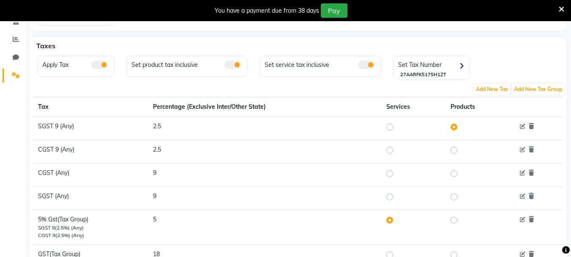
click at [368, 62] on span at bounding box center [366, 64] width 17 height 8
click at [358, 66] on input "checkbox" at bounding box center [358, 66] width 0 height 0
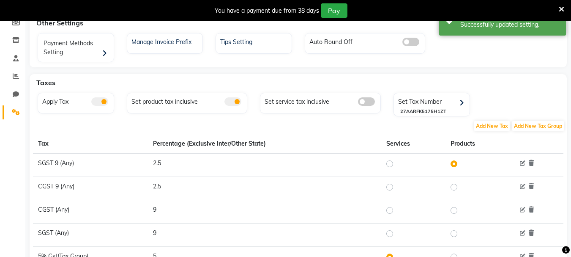
scroll to position [0, 0]
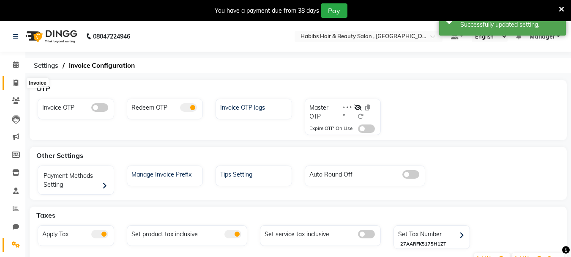
click at [19, 86] on span at bounding box center [15, 83] width 15 height 10
select select "4842"
select select "service"
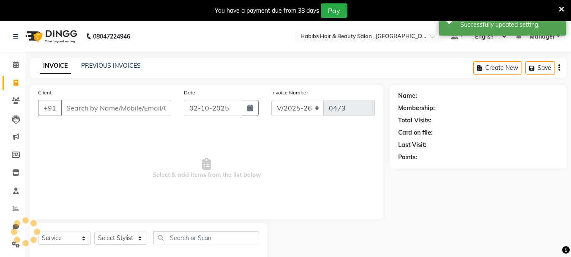
scroll to position [21, 0]
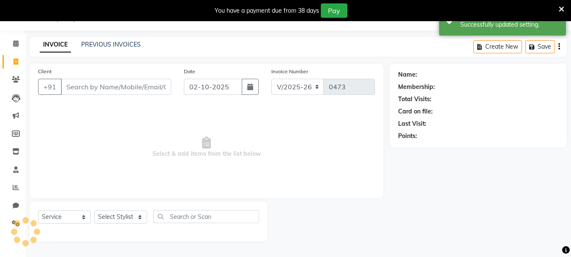
click at [141, 88] on input "Client" at bounding box center [116, 87] width 110 height 16
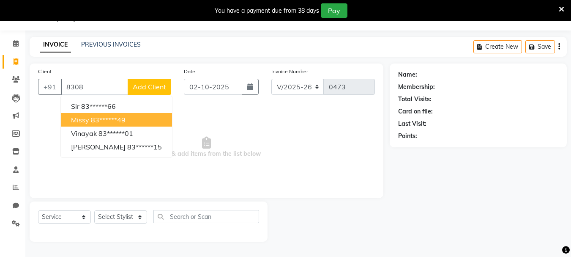
click at [81, 119] on span "missy" at bounding box center [80, 119] width 18 height 8
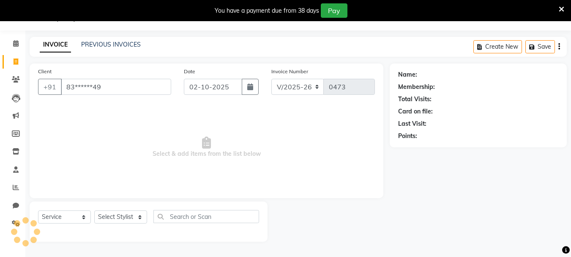
type input "83******49"
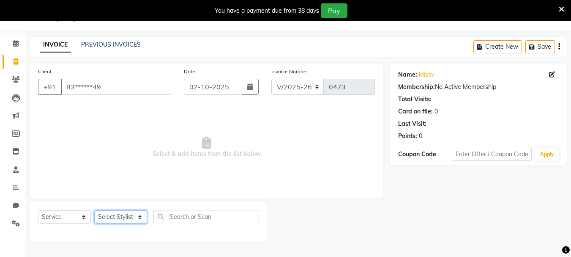
click at [101, 218] on select "Select Stylist asif Manager [PERSON_NAME] [PERSON_NAME] sajuddin [PERSON_NAME] …" at bounding box center [120, 216] width 53 height 13
select select "30048"
click at [94, 210] on select "Select Stylist asif Manager [PERSON_NAME] [PERSON_NAME] sajuddin [PERSON_NAME] …" at bounding box center [120, 216] width 53 height 13
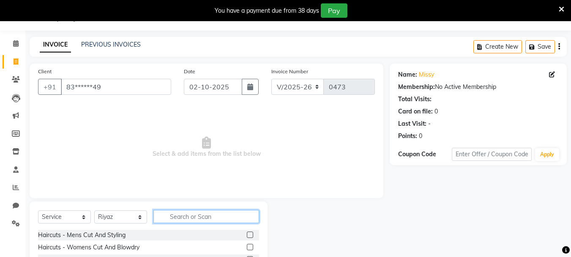
click at [202, 221] on input "text" at bounding box center [206, 216] width 106 height 13
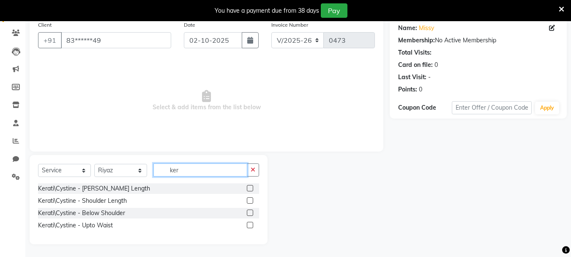
type input "ker"
click at [249, 213] on label at bounding box center [250, 212] width 6 height 6
click at [249, 213] on input "checkbox" at bounding box center [249, 212] width 5 height 5
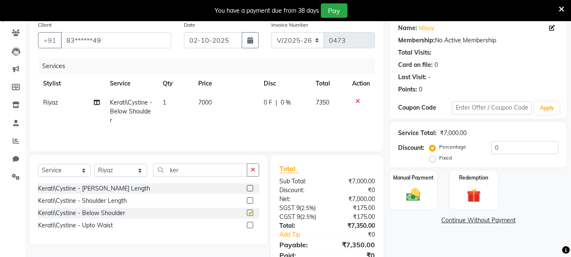
checkbox input "false"
click at [193, 97] on td "7000" at bounding box center [226, 111] width 66 height 37
select select "30048"
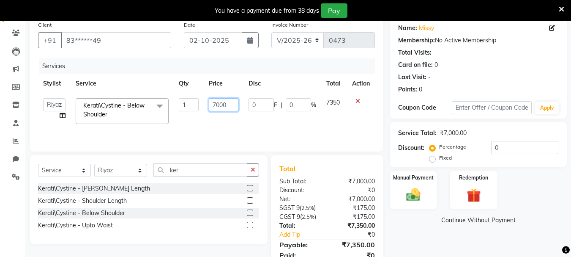
drag, startPoint x: 233, startPoint y: 101, endPoint x: 197, endPoint y: 109, distance: 36.6
click at [198, 109] on tr "asif Manager [PERSON_NAME] [PERSON_NAME] [PERSON_NAME] [PERSON_NAME] Kerati\Cys…" at bounding box center [206, 111] width 337 height 36
type input "7500"
click at [185, 128] on td "1" at bounding box center [189, 111] width 30 height 36
select select "30048"
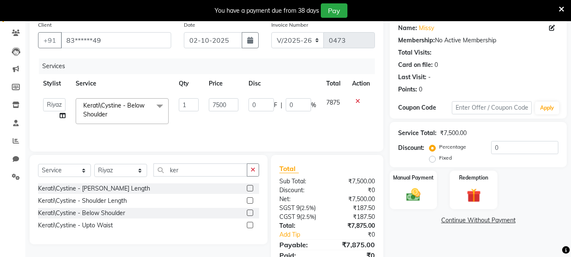
scroll to position [103, 0]
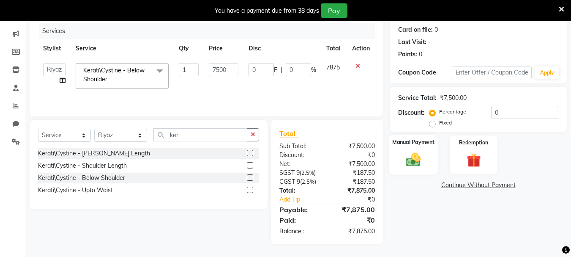
click at [411, 155] on img at bounding box center [414, 159] width 24 height 17
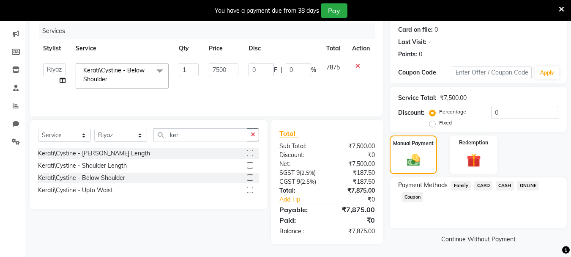
click at [523, 184] on span "ONLINE" at bounding box center [528, 186] width 22 height 10
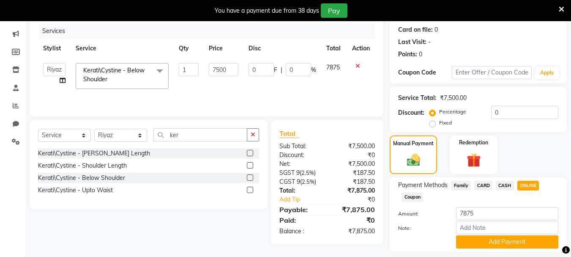
scroll to position [128, 0]
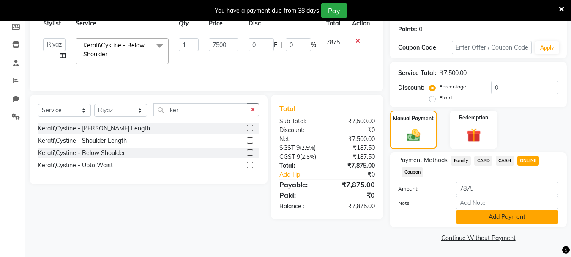
click at [498, 222] on button "Add Payment" at bounding box center [507, 216] width 102 height 13
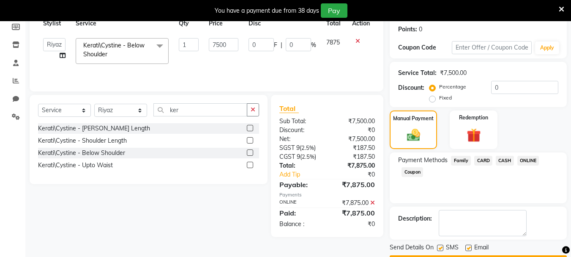
scroll to position [152, 0]
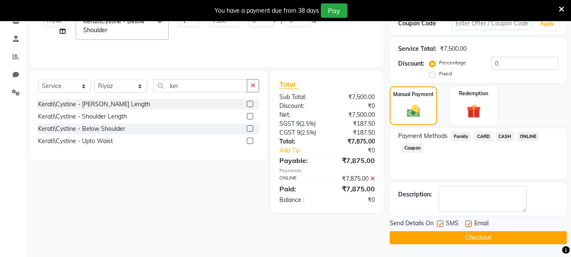
click at [473, 234] on button "Checkout" at bounding box center [478, 237] width 177 height 13
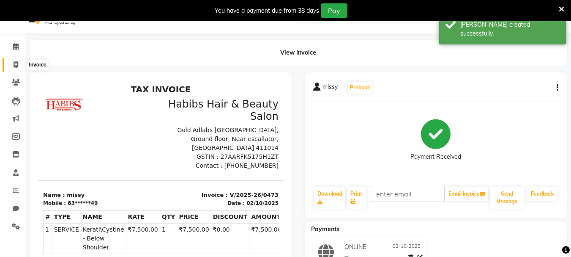
click at [14, 63] on icon at bounding box center [16, 64] width 5 height 6
select select "service"
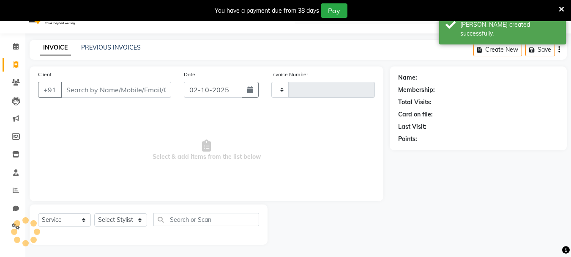
scroll to position [21, 0]
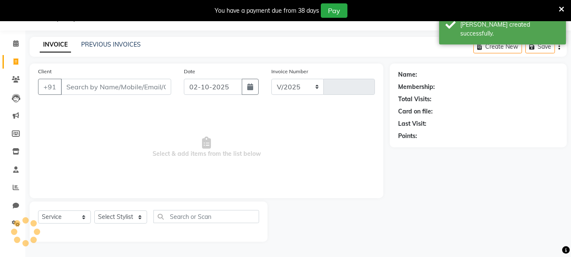
select select "4842"
type input "0474"
click at [85, 83] on input "Client" at bounding box center [116, 87] width 110 height 16
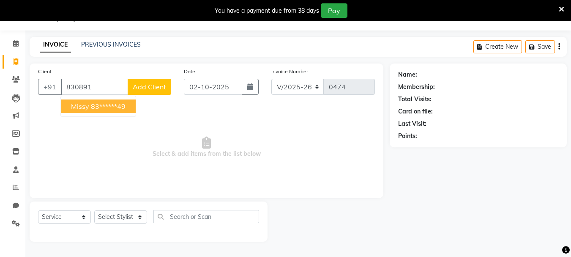
click at [70, 106] on button "missy 83******49" at bounding box center [98, 106] width 75 height 14
type input "83******49"
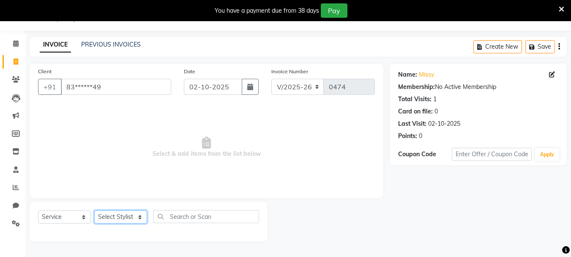
click at [120, 216] on select "Select Stylist asif Manager [PERSON_NAME] [PERSON_NAME] sajuddin [PERSON_NAME] …" at bounding box center [120, 216] width 53 height 13
select select "30048"
click at [94, 210] on select "Select Stylist asif Manager [PERSON_NAME] [PERSON_NAME] sajuddin [PERSON_NAME] …" at bounding box center [120, 216] width 53 height 13
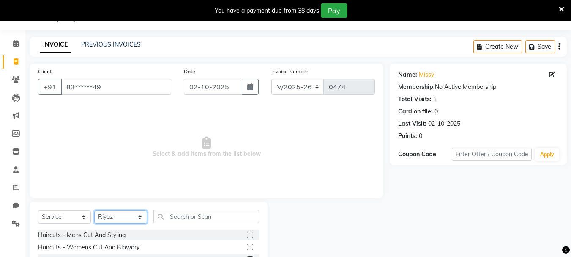
scroll to position [103, 0]
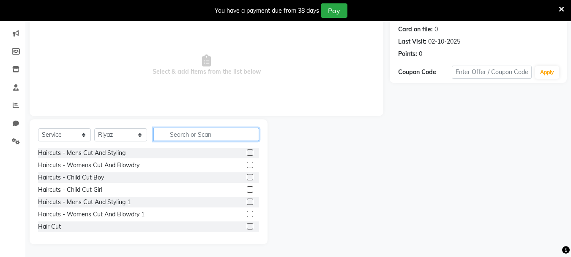
click at [194, 134] on input "text" at bounding box center [206, 134] width 106 height 13
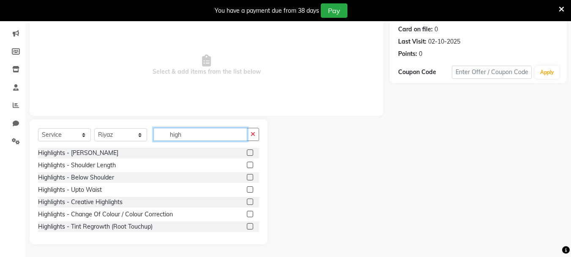
type input "high"
click at [247, 165] on label at bounding box center [250, 164] width 6 height 6
click at [247, 165] on input "checkbox" at bounding box center [249, 164] width 5 height 5
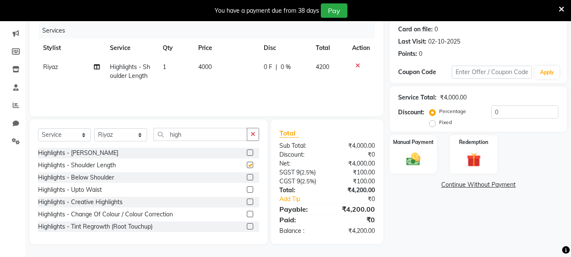
checkbox input "false"
drag, startPoint x: 198, startPoint y: 75, endPoint x: 238, endPoint y: 76, distance: 40.2
click at [199, 75] on td "4000" at bounding box center [226, 71] width 66 height 28
select select "30048"
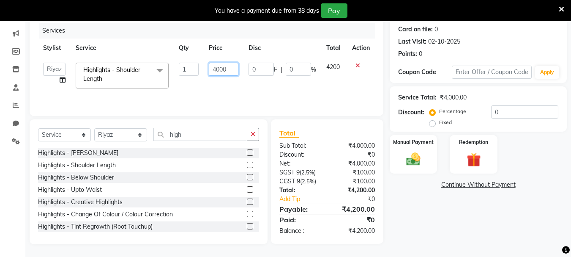
drag, startPoint x: 236, startPoint y: 72, endPoint x: 206, endPoint y: 73, distance: 30.5
click at [206, 73] on td "4000" at bounding box center [223, 75] width 39 height 36
type input "5000"
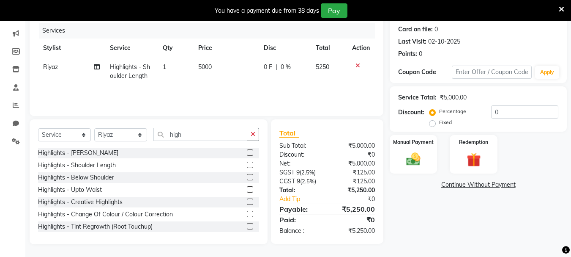
click at [342, 85] on div "Services Stylist Service Qty Price Disc Total Action Riyaz Highlights - Shoulde…" at bounding box center [206, 65] width 337 height 85
click at [430, 160] on div "Manual Payment" at bounding box center [413, 154] width 49 height 40
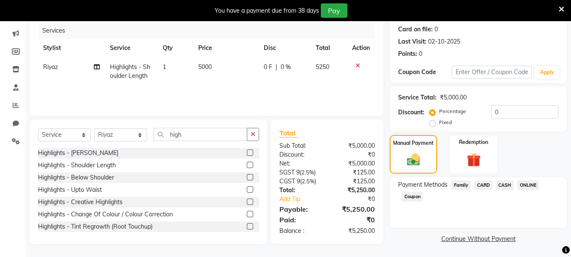
click at [484, 185] on span "CARD" at bounding box center [483, 185] width 18 height 10
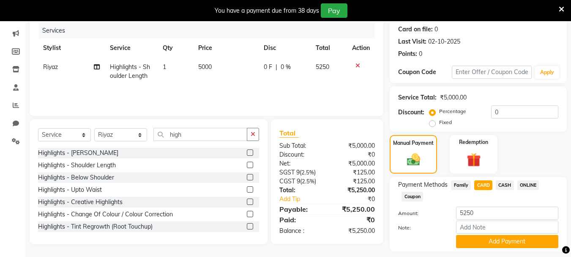
scroll to position [128, 0]
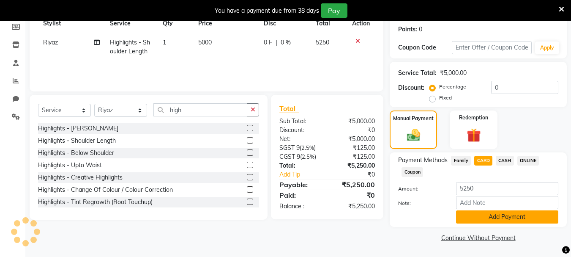
click at [476, 216] on button "Add Payment" at bounding box center [507, 216] width 102 height 13
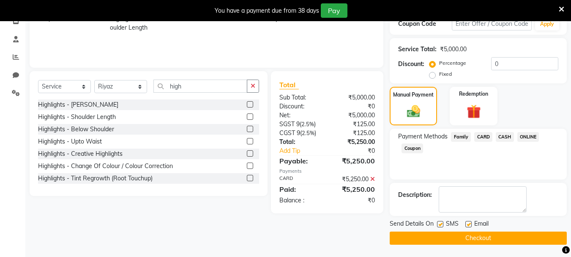
scroll to position [152, 0]
click at [480, 238] on button "Checkout" at bounding box center [478, 237] width 177 height 13
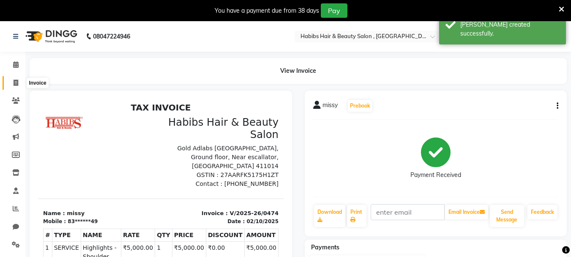
click at [14, 79] on icon at bounding box center [16, 82] width 5 height 6
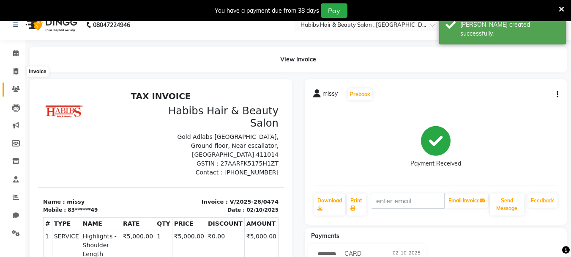
select select "service"
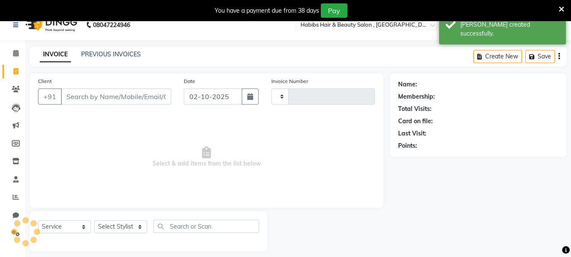
type input "0475"
select select "4842"
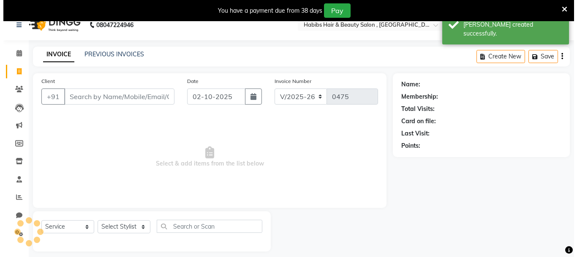
scroll to position [21, 0]
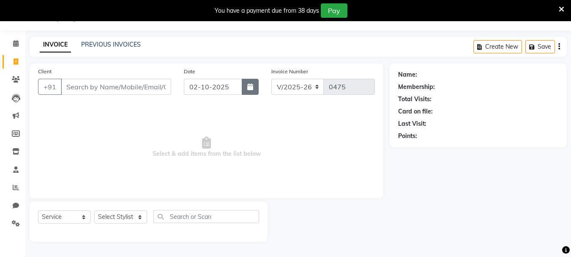
click at [252, 90] on button "button" at bounding box center [250, 87] width 17 height 16
select select "10"
select select "2025"
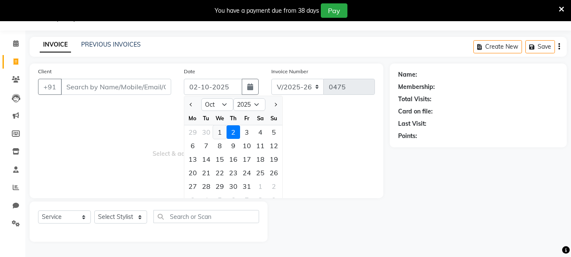
click at [217, 134] on div "1" at bounding box center [220, 132] width 14 height 14
type input "01-10-2025"
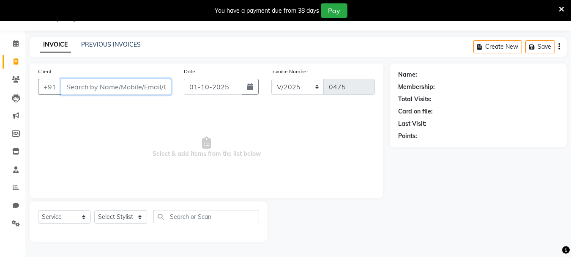
click at [118, 85] on input "Client" at bounding box center [116, 87] width 110 height 16
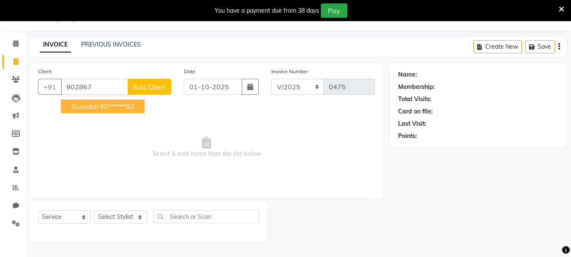
click at [119, 143] on span "Select & add items from the list below" at bounding box center [206, 147] width 337 height 85
click at [102, 76] on div "Client [PHONE_NUMBER] Add Client" at bounding box center [105, 84] width 146 height 35
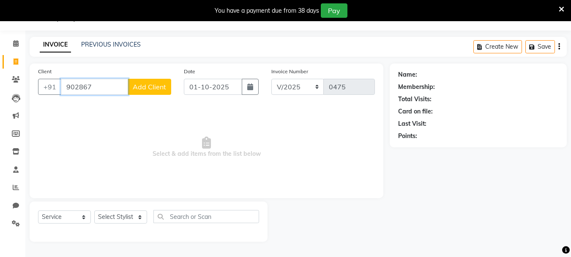
click at [107, 82] on input "902867" at bounding box center [94, 87] width 67 height 16
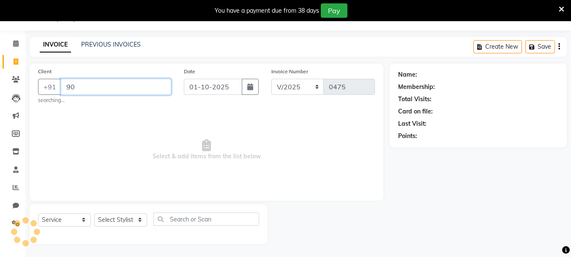
type input "9"
type input "8"
type input "8976358073"
click at [80, 120] on span "Select & add items from the list below" at bounding box center [206, 149] width 337 height 85
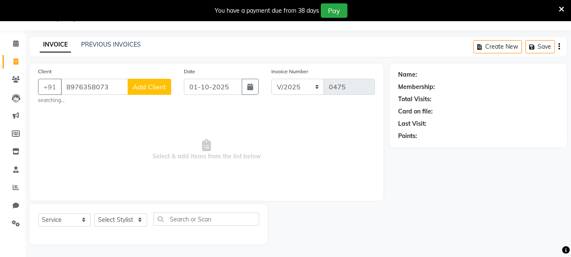
click at [133, 92] on button "Add Client" at bounding box center [150, 87] width 44 height 16
select select
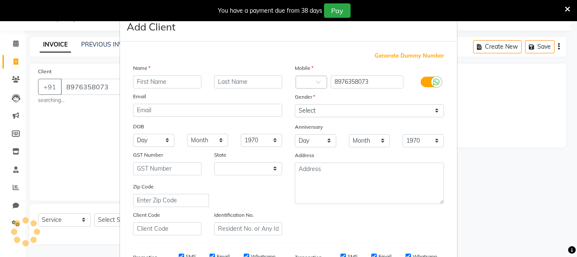
click at [145, 85] on input "text" at bounding box center [167, 81] width 68 height 13
type input "[PERSON_NAME]"
click at [367, 118] on div "Mobile Country Code × 8976358073 Gender Select [DEMOGRAPHIC_DATA] [DEMOGRAPHIC_…" at bounding box center [370, 149] width 162 height 172
click at [367, 109] on select "Select [DEMOGRAPHIC_DATA] [DEMOGRAPHIC_DATA] Other Prefer Not To Say" at bounding box center [369, 110] width 149 height 13
select select "[DEMOGRAPHIC_DATA]"
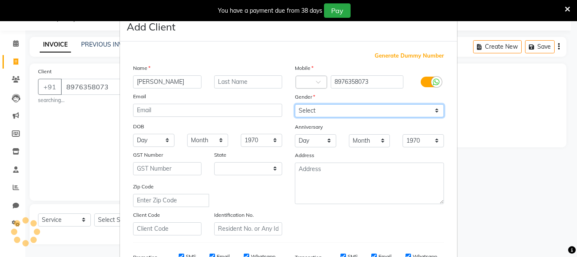
click at [295, 104] on select "Select [DEMOGRAPHIC_DATA] [DEMOGRAPHIC_DATA] Other Prefer Not To Say" at bounding box center [369, 110] width 149 height 13
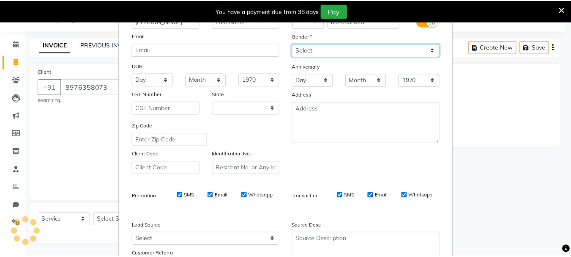
scroll to position [134, 0]
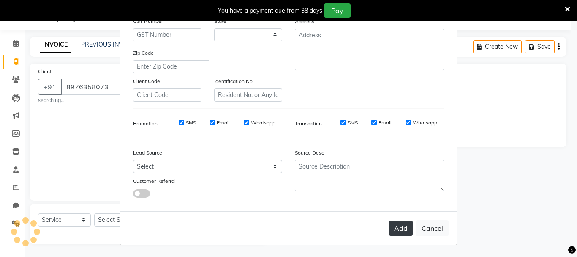
select select "22"
click at [402, 231] on button "Add" at bounding box center [401, 227] width 24 height 15
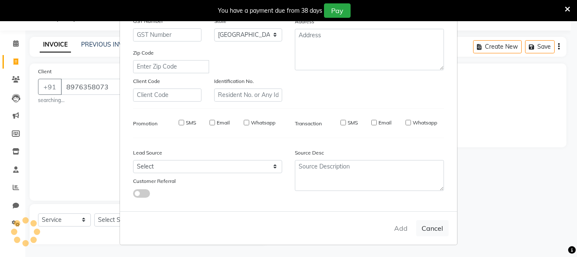
type input "89******73"
select select
select select "null"
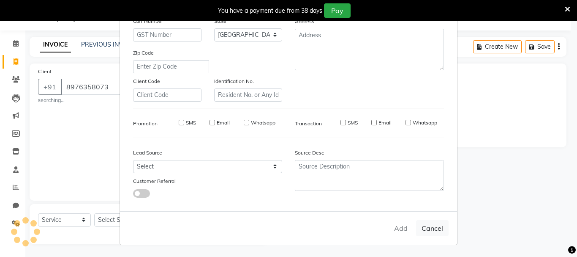
select select
checkbox input "false"
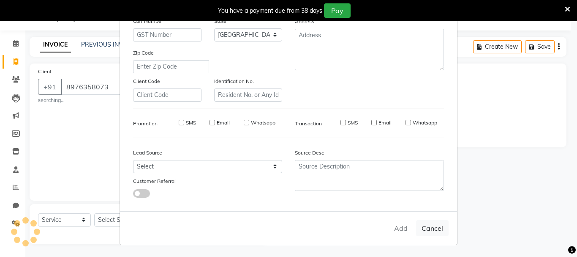
checkbox input "false"
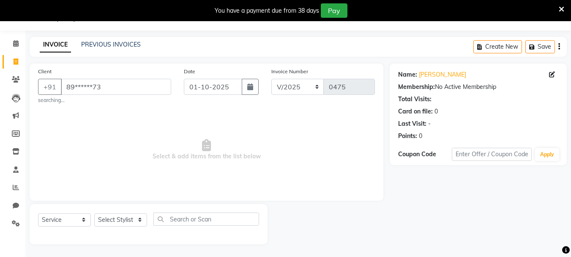
click at [78, 169] on span "Select & add items from the list below" at bounding box center [206, 149] width 337 height 85
click at [106, 217] on select "Select Stylist asif Manager [PERSON_NAME] [PERSON_NAME] sajuddin [PERSON_NAME] …" at bounding box center [120, 219] width 53 height 13
select select "38005"
click at [94, 213] on select "Select Stylist asif Manager [PERSON_NAME] [PERSON_NAME] sajuddin [PERSON_NAME] …" at bounding box center [120, 219] width 53 height 13
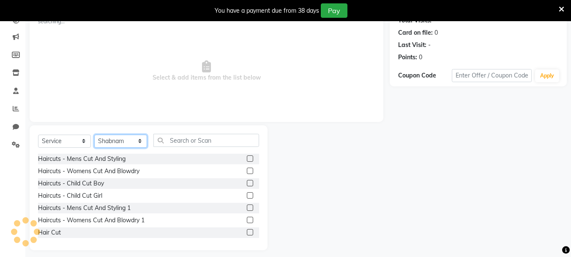
scroll to position [106, 0]
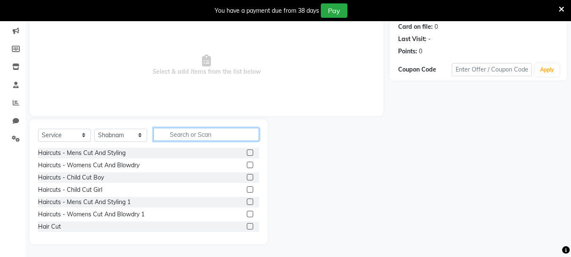
click at [203, 134] on input "text" at bounding box center [206, 134] width 106 height 13
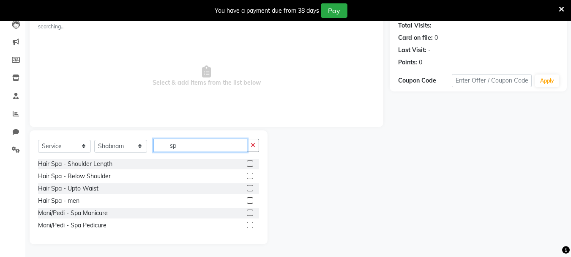
scroll to position [95, 0]
type input "s"
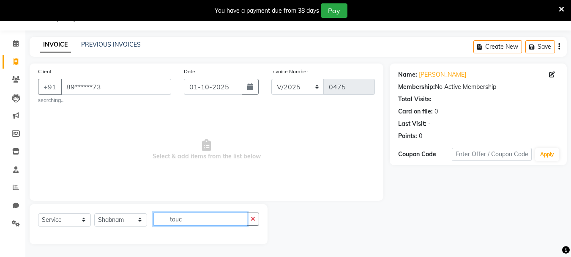
scroll to position [58, 0]
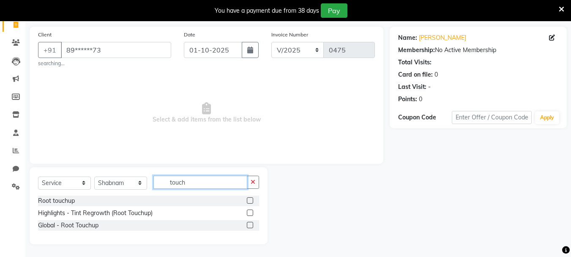
type input "touch"
click at [250, 198] on label at bounding box center [250, 200] width 6 height 6
click at [250, 198] on input "checkbox" at bounding box center [249, 200] width 5 height 5
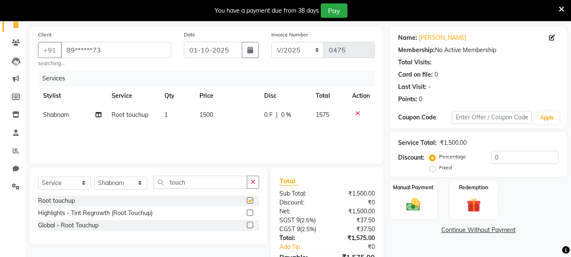
checkbox input "false"
click at [208, 106] on td "1500" at bounding box center [226, 114] width 65 height 19
select select "38005"
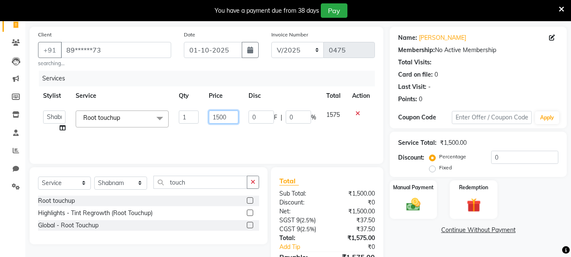
drag, startPoint x: 208, startPoint y: 107, endPoint x: 181, endPoint y: 117, distance: 28.8
click at [181, 117] on tr "asif Manager [PERSON_NAME] [PERSON_NAME] [PERSON_NAME] [PERSON_NAME] [PERSON_NA…" at bounding box center [206, 121] width 337 height 32
drag, startPoint x: 226, startPoint y: 118, endPoint x: 203, endPoint y: 115, distance: 23.0
click at [203, 115] on tr "asif Manager [PERSON_NAME] [PERSON_NAME] [PERSON_NAME] [PERSON_NAME] [PERSON_NA…" at bounding box center [206, 121] width 337 height 32
type input "1800"
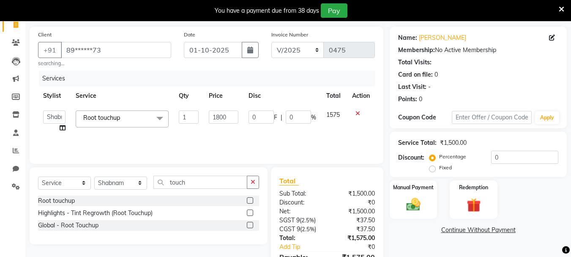
click at [247, 142] on div "Services Stylist Service Qty Price Disc Total Action asif Manager [PERSON_NAME]…" at bounding box center [206, 113] width 337 height 85
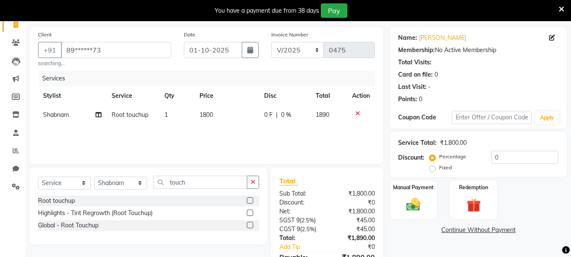
scroll to position [105, 0]
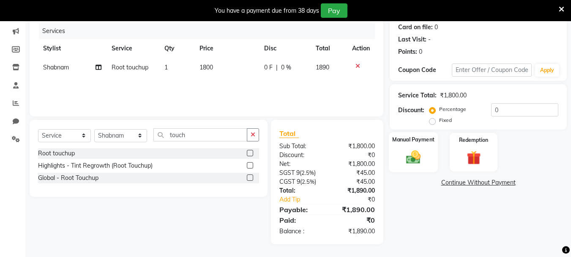
click at [424, 157] on img at bounding box center [414, 156] width 24 height 17
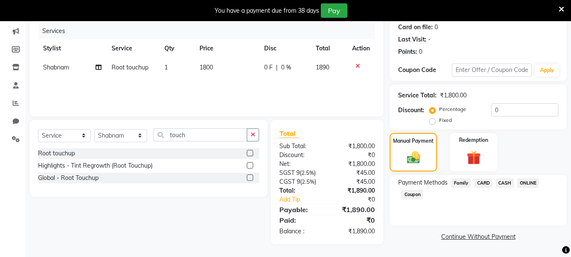
click at [531, 183] on span "ONLINE" at bounding box center [528, 183] width 22 height 10
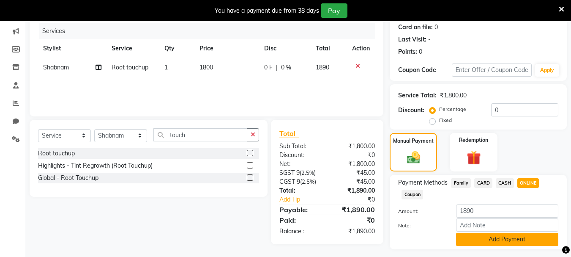
click at [475, 244] on button "Add Payment" at bounding box center [507, 239] width 102 height 13
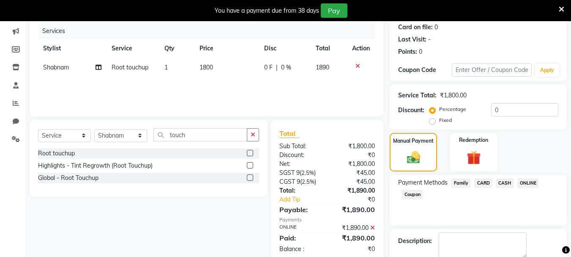
scroll to position [152, 0]
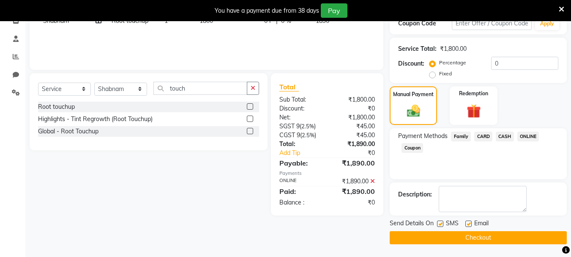
click at [472, 244] on button "Checkout" at bounding box center [478, 237] width 177 height 13
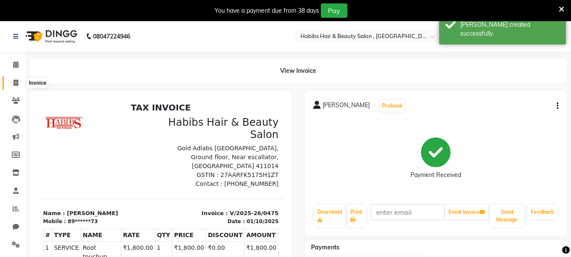
click at [13, 85] on span at bounding box center [15, 83] width 15 height 10
select select "service"
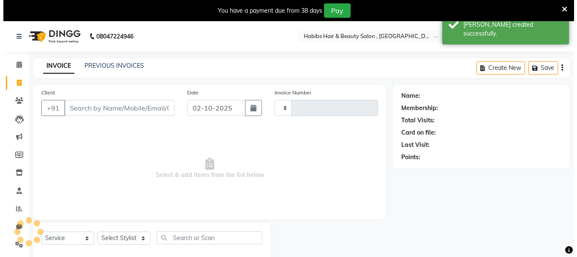
scroll to position [21, 0]
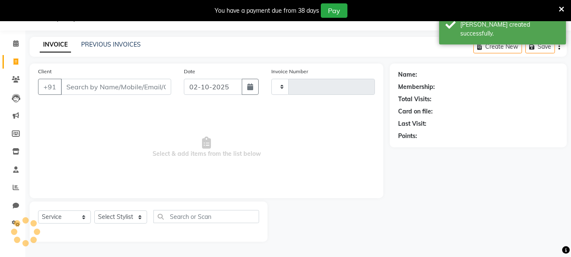
type input "0476"
select select "4842"
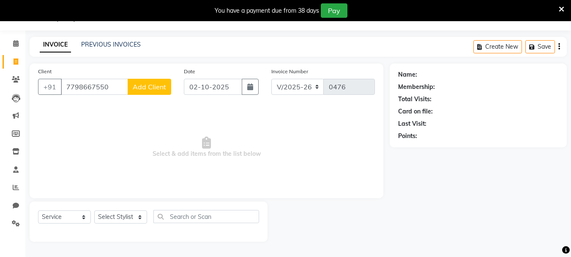
type input "7798667550"
click at [145, 88] on span "Add Client" at bounding box center [149, 86] width 33 height 8
select select "22"
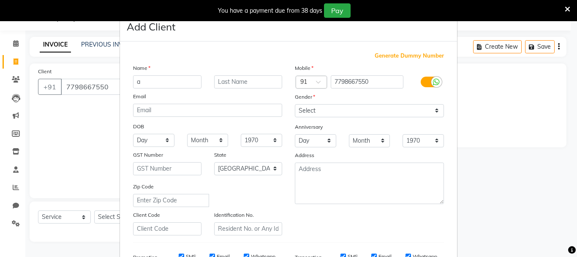
type input "a"
click at [403, 113] on select "Select [DEMOGRAPHIC_DATA] [DEMOGRAPHIC_DATA] Other Prefer Not To Say" at bounding box center [369, 110] width 149 height 13
click at [295, 104] on select "Select [DEMOGRAPHIC_DATA] [DEMOGRAPHIC_DATA] Other Prefer Not To Say" at bounding box center [369, 110] width 149 height 13
click at [386, 109] on select "Select [DEMOGRAPHIC_DATA] [DEMOGRAPHIC_DATA] Other Prefer Not To Say" at bounding box center [369, 110] width 149 height 13
select select "[DEMOGRAPHIC_DATA]"
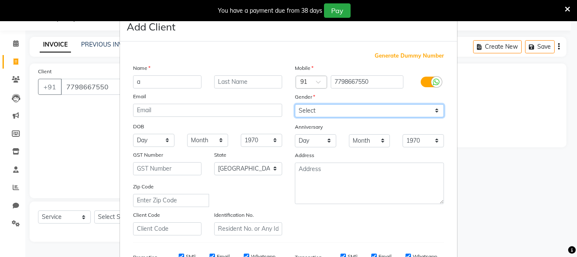
click at [295, 104] on select "Select [DEMOGRAPHIC_DATA] [DEMOGRAPHIC_DATA] Other Prefer Not To Say" at bounding box center [369, 110] width 149 height 13
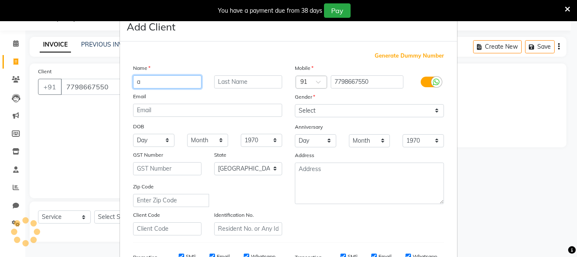
click at [181, 85] on input "a" at bounding box center [167, 81] width 68 height 13
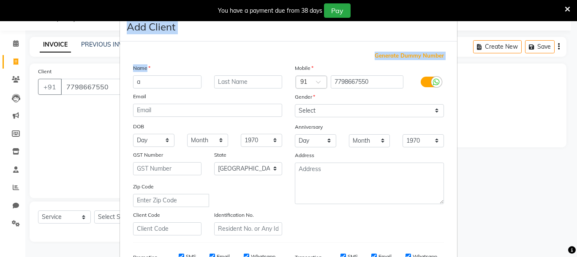
drag, startPoint x: 142, startPoint y: 73, endPoint x: 107, endPoint y: 78, distance: 35.9
click at [107, 78] on ngb-modal-window "Add Client Generate Dummy Number Name a Email DOB Day 01 02 03 04 05 06 07 08 0…" at bounding box center [288, 128] width 577 height 257
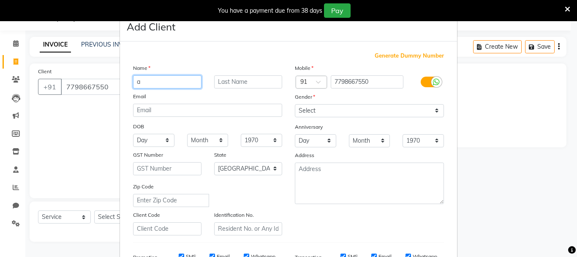
click at [162, 84] on input "a" at bounding box center [167, 81] width 68 height 13
type input "poonam"
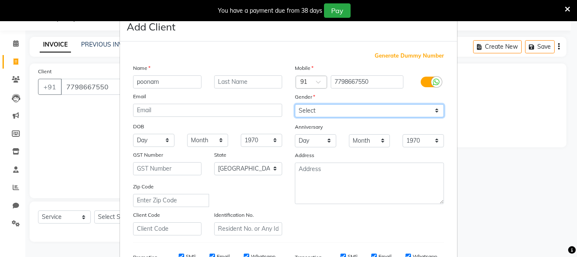
click at [359, 107] on select "Select [DEMOGRAPHIC_DATA] [DEMOGRAPHIC_DATA] Other Prefer Not To Say" at bounding box center [369, 110] width 149 height 13
select select "[DEMOGRAPHIC_DATA]"
click at [295, 104] on select "Select [DEMOGRAPHIC_DATA] [DEMOGRAPHIC_DATA] Other Prefer Not To Say" at bounding box center [369, 110] width 149 height 13
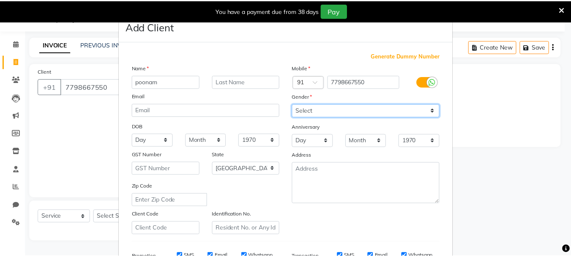
scroll to position [134, 0]
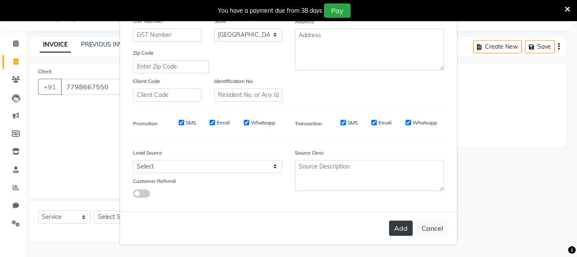
click at [401, 228] on button "Add" at bounding box center [401, 227] width 24 height 15
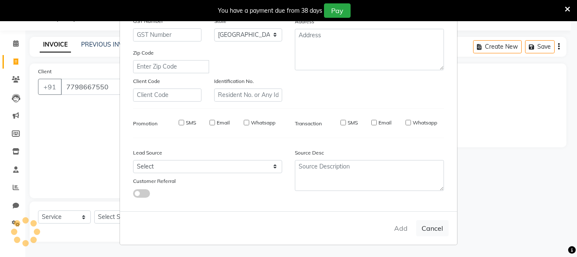
type input "77******50"
select select
select select "null"
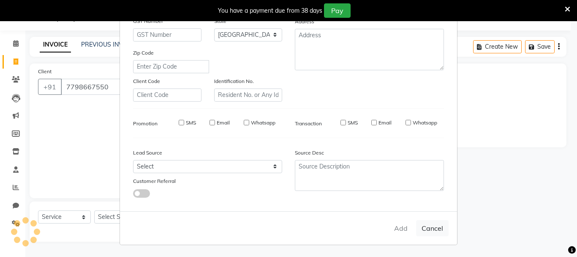
select select
checkbox input "false"
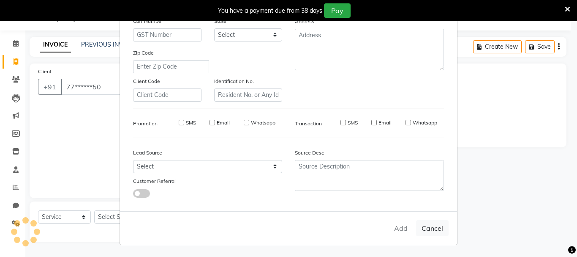
checkbox input "false"
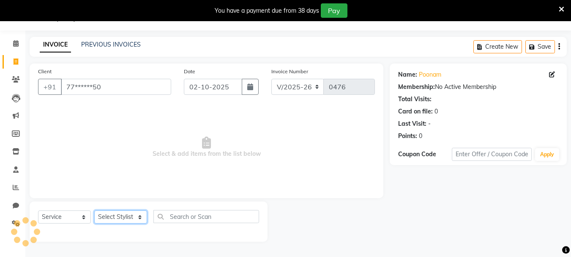
click at [134, 214] on select "Select Stylist asif Manager [PERSON_NAME] [PERSON_NAME] sajuddin [PERSON_NAME] …" at bounding box center [120, 216] width 53 height 13
select select "30048"
click at [94, 210] on select "Select Stylist asif Manager [PERSON_NAME] [PERSON_NAME] sajuddin [PERSON_NAME] …" at bounding box center [120, 216] width 53 height 13
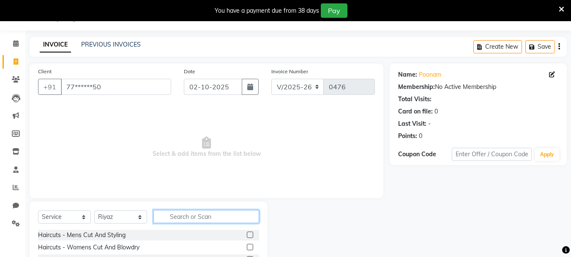
click at [194, 215] on input "text" at bounding box center [206, 216] width 106 height 13
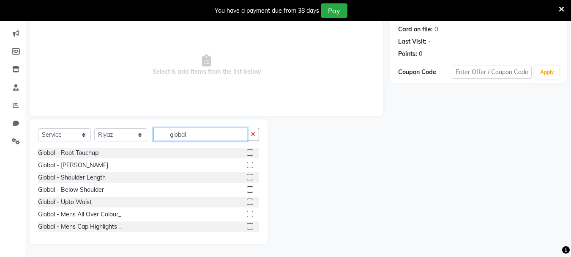
type input "global"
click at [247, 204] on label at bounding box center [250, 201] width 6 height 6
click at [247, 204] on input "checkbox" at bounding box center [249, 201] width 5 height 5
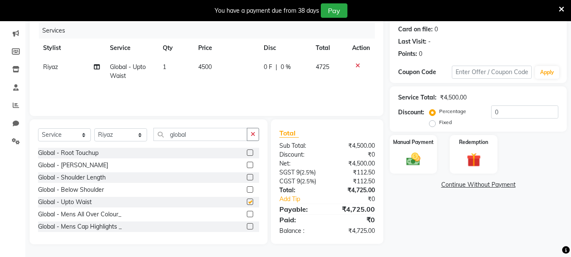
checkbox input "false"
click at [247, 187] on label at bounding box center [250, 189] width 6 height 6
click at [247, 187] on input "checkbox" at bounding box center [249, 189] width 5 height 5
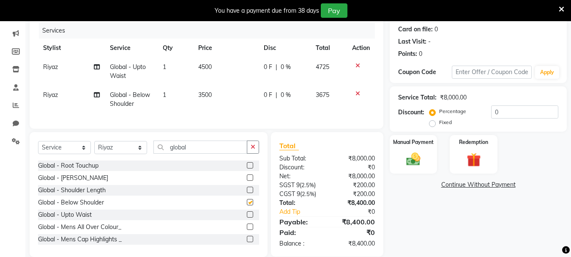
checkbox input "false"
drag, startPoint x: 354, startPoint y: 91, endPoint x: 355, endPoint y: 98, distance: 6.8
click at [354, 91] on div at bounding box center [361, 93] width 18 height 6
click at [356, 93] on icon at bounding box center [358, 93] width 5 height 6
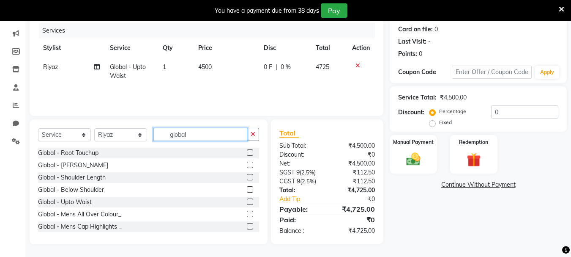
click at [204, 138] on input "global" at bounding box center [200, 134] width 94 height 13
type input "g"
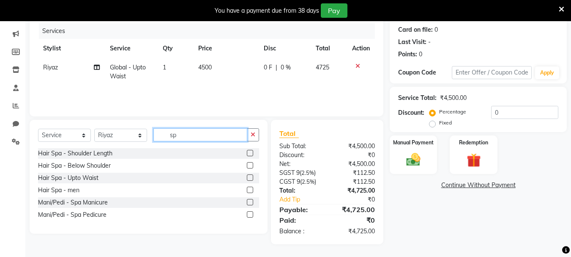
scroll to position [103, 0]
type input "spa"
click at [251, 153] on label at bounding box center [250, 153] width 6 height 6
click at [251, 153] on input "checkbox" at bounding box center [249, 153] width 5 height 5
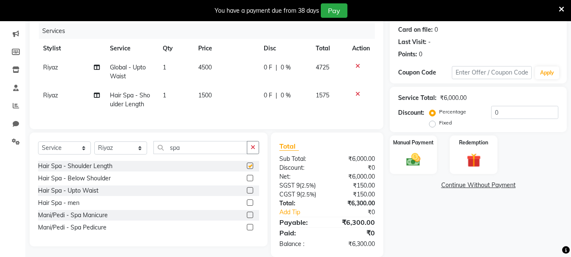
checkbox input "false"
click at [221, 100] on td "1500" at bounding box center [226, 100] width 66 height 28
select select "30048"
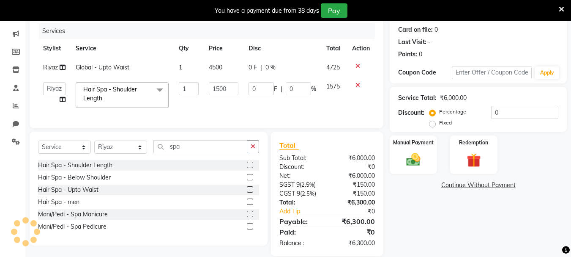
click at [248, 180] on label at bounding box center [250, 177] width 6 height 6
click at [248, 180] on input "checkbox" at bounding box center [249, 177] width 5 height 5
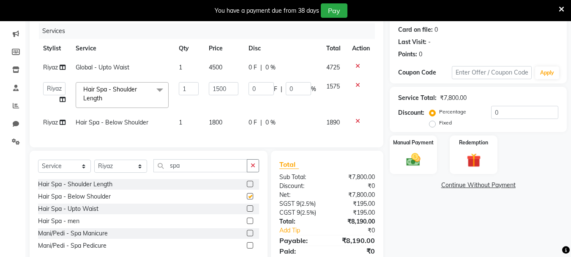
checkbox input "false"
click at [357, 84] on icon at bounding box center [358, 85] width 5 height 6
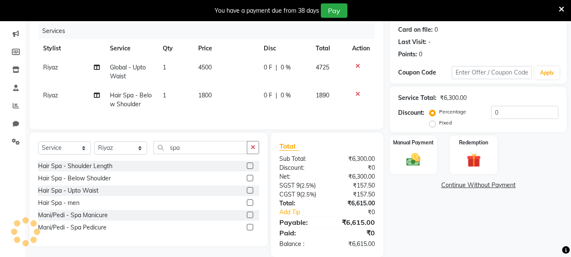
click at [215, 67] on td "4500" at bounding box center [226, 72] width 66 height 28
select select "30048"
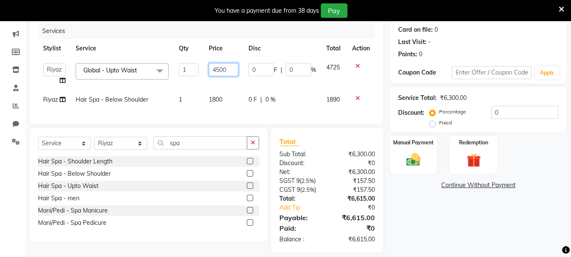
drag, startPoint x: 225, startPoint y: 68, endPoint x: 164, endPoint y: 74, distance: 62.0
click at [164, 74] on tr "asif Manager [PERSON_NAME] [PERSON_NAME] [PERSON_NAME] [PERSON_NAME] Global - U…" at bounding box center [206, 74] width 337 height 32
type input "5000"
click at [220, 101] on td "1800" at bounding box center [223, 99] width 39 height 19
select select "30048"
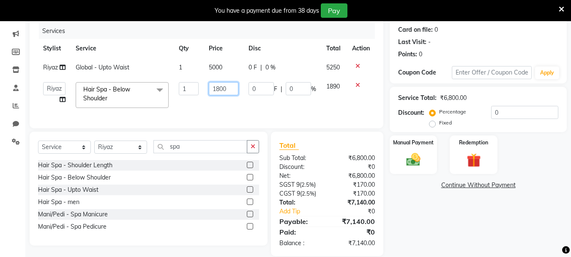
drag, startPoint x: 229, startPoint y: 88, endPoint x: 169, endPoint y: 87, distance: 60.0
click at [169, 87] on tr "asif Manager [PERSON_NAME] [PERSON_NAME] [PERSON_NAME] [PERSON_NAME] Hair Spa -…" at bounding box center [206, 95] width 337 height 36
type input "2000"
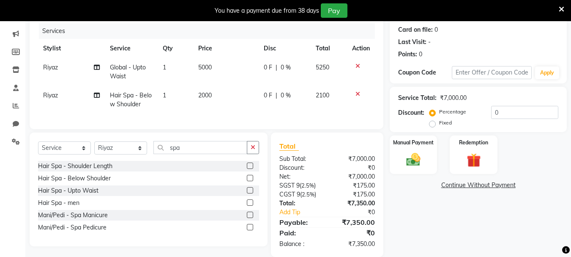
click at [324, 102] on td "2100" at bounding box center [329, 100] width 37 height 28
select select "30048"
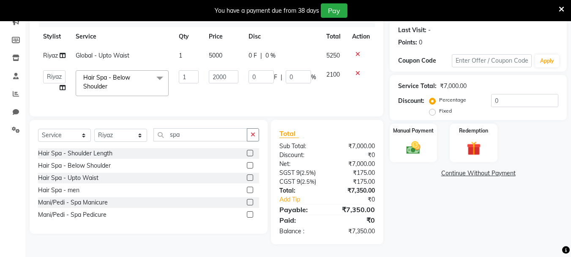
scroll to position [121, 0]
click at [419, 139] on img at bounding box center [414, 147] width 24 height 17
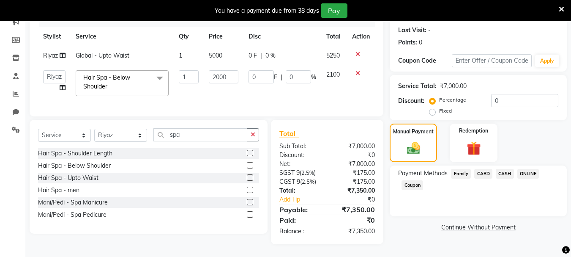
click at [529, 169] on span "ONLINE" at bounding box center [528, 174] width 22 height 10
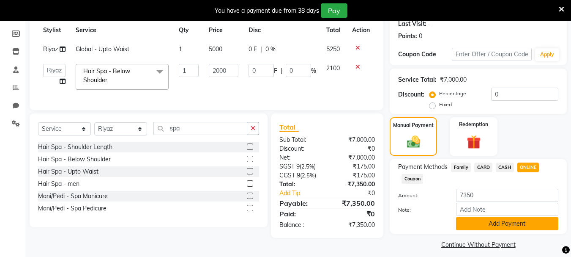
click at [501, 220] on button "Add Payment" at bounding box center [507, 223] width 102 height 13
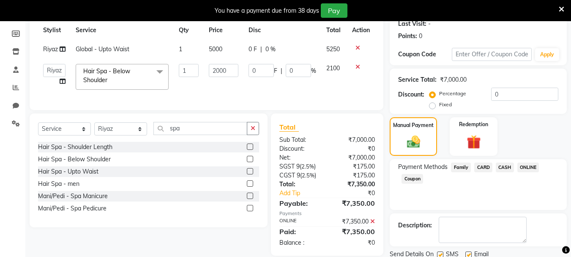
scroll to position [152, 0]
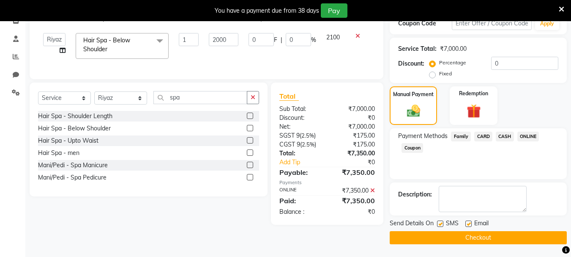
click at [498, 231] on button "Checkout" at bounding box center [478, 237] width 177 height 13
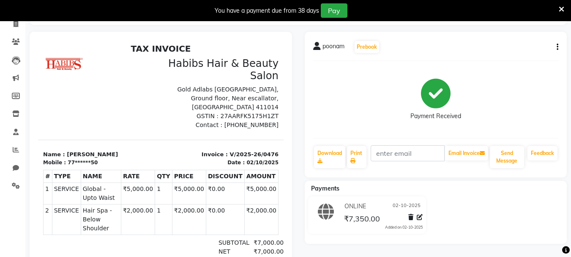
scroll to position [25, 0]
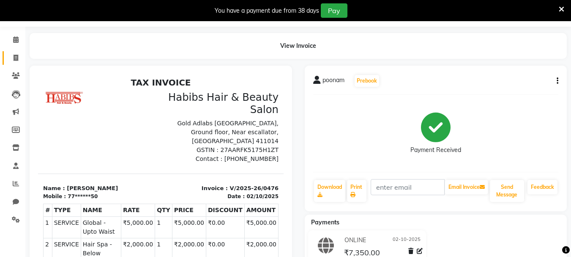
click at [15, 52] on link "Invoice" at bounding box center [13, 58] width 20 height 14
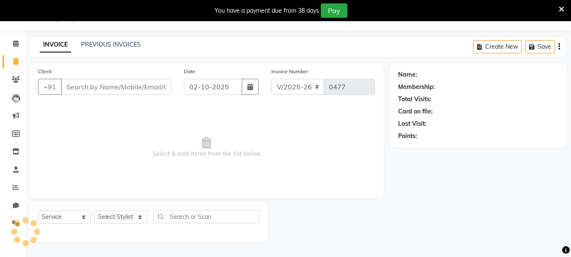
scroll to position [21, 0]
click at [88, 90] on input "Client" at bounding box center [116, 87] width 110 height 16
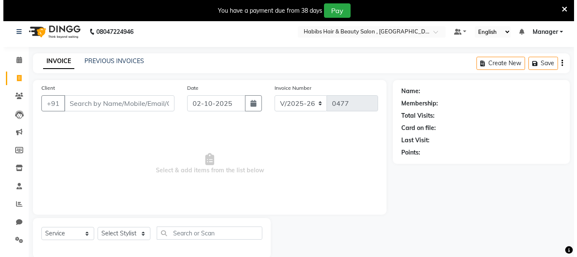
scroll to position [0, 0]
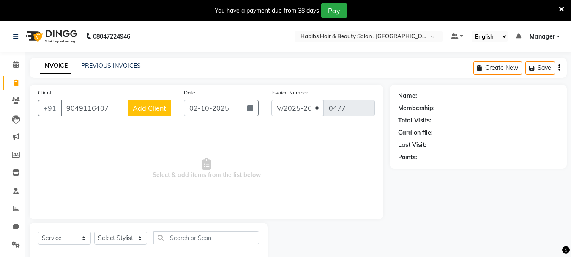
click at [147, 113] on button "Add Client" at bounding box center [150, 108] width 44 height 16
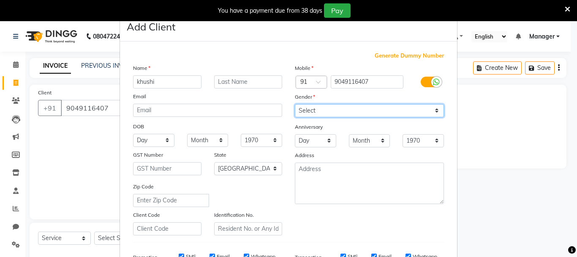
click at [340, 112] on select "Select [DEMOGRAPHIC_DATA] [DEMOGRAPHIC_DATA] Other Prefer Not To Say" at bounding box center [369, 110] width 149 height 13
click at [295, 104] on select "Select [DEMOGRAPHIC_DATA] [DEMOGRAPHIC_DATA] Other Prefer Not To Say" at bounding box center [369, 110] width 149 height 13
click at [394, 114] on select "Select [DEMOGRAPHIC_DATA] [DEMOGRAPHIC_DATA] Other Prefer Not To Say" at bounding box center [369, 110] width 149 height 13
click at [295, 104] on select "Select [DEMOGRAPHIC_DATA] [DEMOGRAPHIC_DATA] Other Prefer Not To Say" at bounding box center [369, 110] width 149 height 13
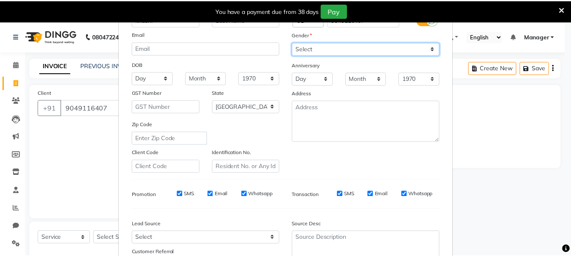
scroll to position [134, 0]
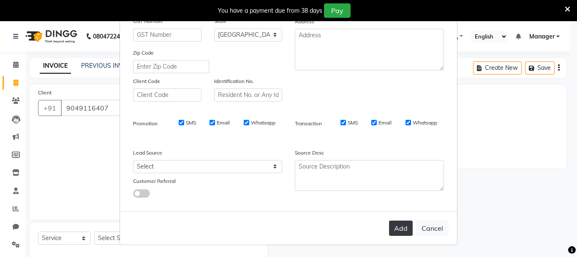
click at [401, 223] on button "Add" at bounding box center [401, 227] width 24 height 15
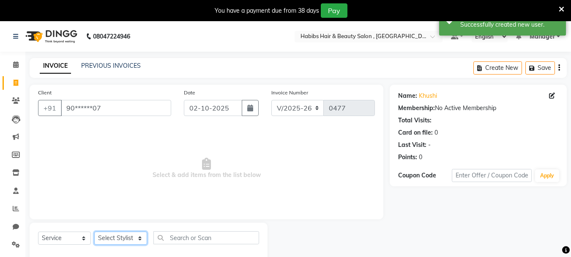
click at [131, 233] on select "Select Stylist asif Manager [PERSON_NAME] [PERSON_NAME] sajuddin [PERSON_NAME] …" at bounding box center [120, 237] width 53 height 13
click at [94, 231] on select "Select Stylist asif Manager [PERSON_NAME] [PERSON_NAME] sajuddin [PERSON_NAME] …" at bounding box center [120, 237] width 53 height 13
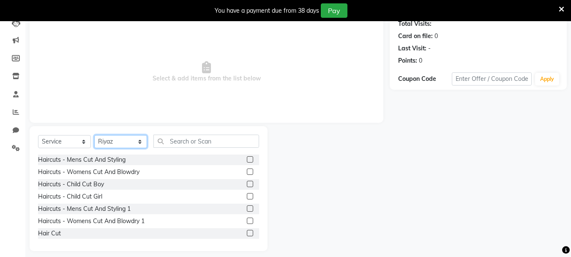
scroll to position [103, 0]
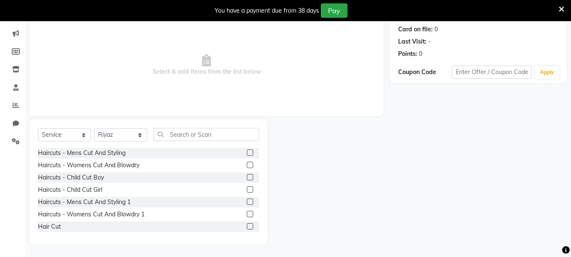
click at [247, 165] on label at bounding box center [250, 164] width 6 height 6
click at [247, 165] on input "checkbox" at bounding box center [249, 164] width 5 height 5
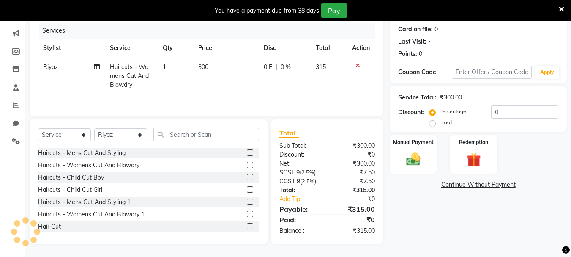
click at [212, 70] on td "300" at bounding box center [226, 75] width 66 height 37
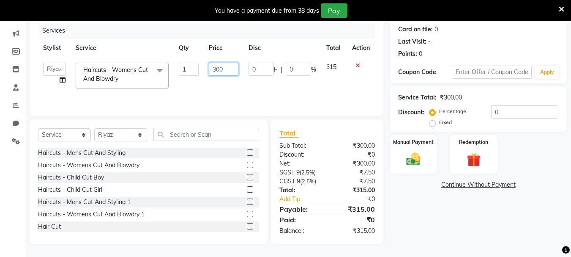
drag, startPoint x: 242, startPoint y: 68, endPoint x: 186, endPoint y: 68, distance: 56.2
click at [186, 68] on tr "asif Manager [PERSON_NAME] [PERSON_NAME] [PERSON_NAME] [PERSON_NAME] Haircuts -…" at bounding box center [206, 75] width 337 height 36
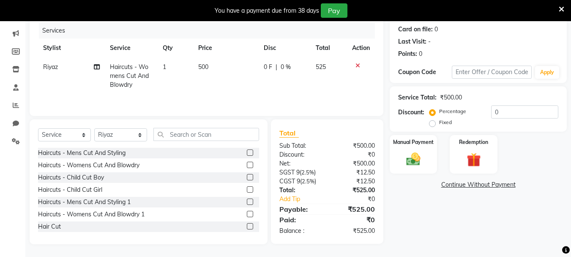
click at [239, 86] on td "500" at bounding box center [226, 75] width 66 height 37
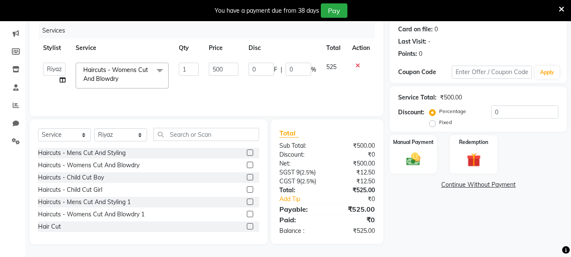
scroll to position [0, 0]
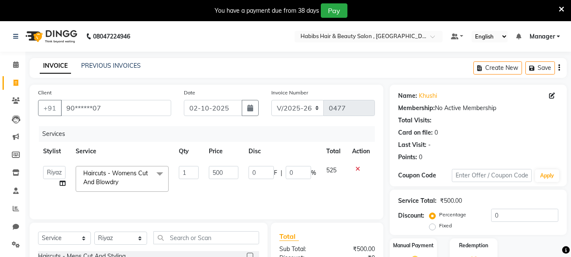
click at [559, 68] on icon "button" at bounding box center [559, 68] width 2 height 0
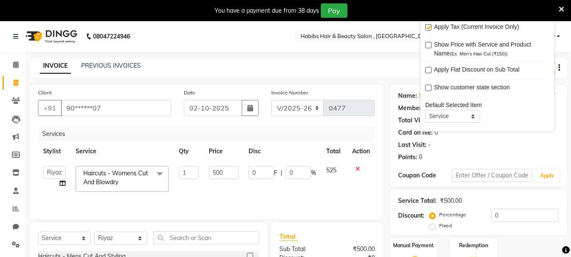
click at [428, 25] on label at bounding box center [428, 27] width 6 height 6
click at [428, 25] on input "checkbox" at bounding box center [427, 27] width 5 height 5
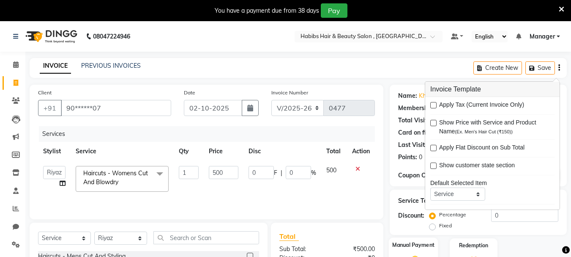
scroll to position [103, 0]
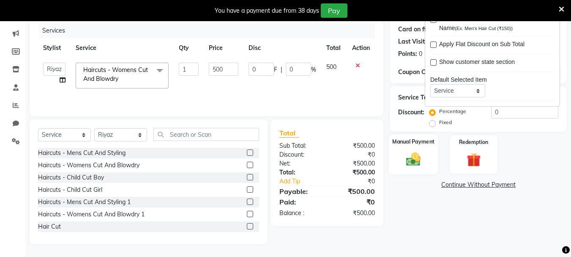
click at [420, 170] on div "Manual Payment" at bounding box center [413, 154] width 49 height 40
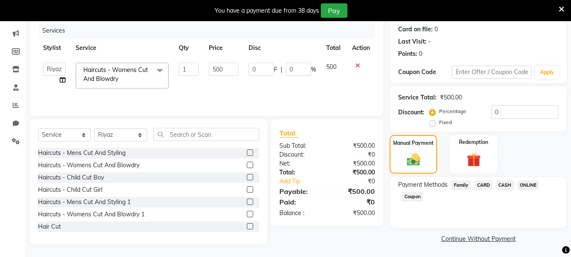
click at [533, 184] on span "ONLINE" at bounding box center [528, 185] width 22 height 10
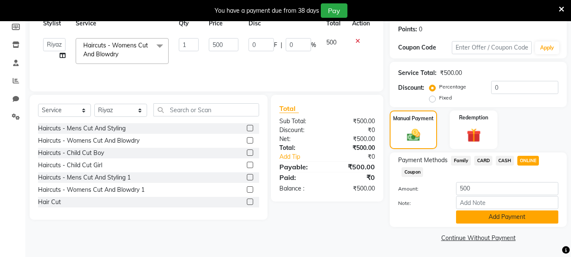
click at [520, 211] on button "Add Payment" at bounding box center [507, 216] width 102 height 13
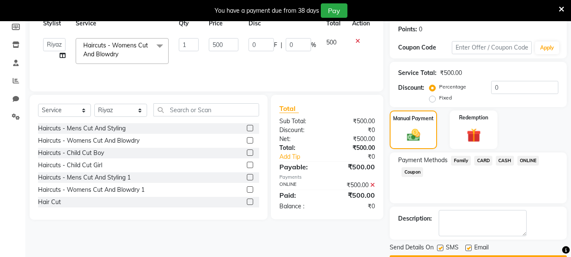
scroll to position [152, 0]
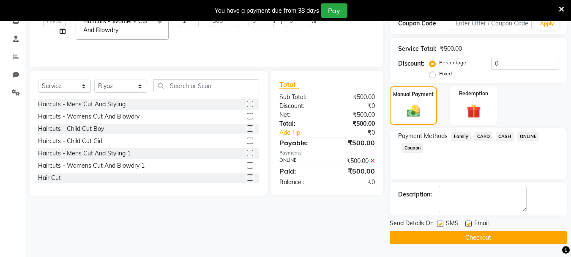
click at [516, 241] on button "Checkout" at bounding box center [478, 237] width 177 height 13
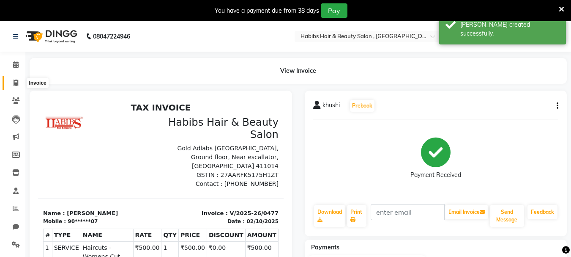
click at [14, 80] on icon at bounding box center [16, 82] width 5 height 6
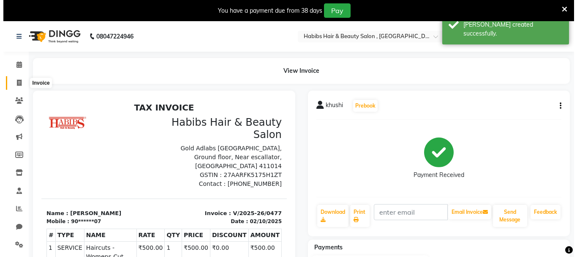
scroll to position [21, 0]
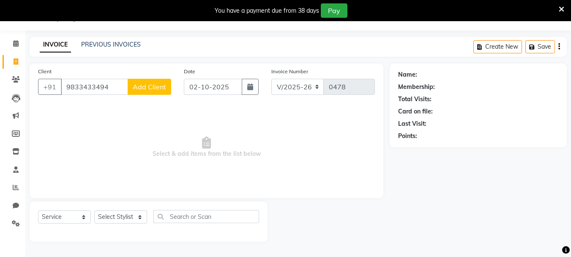
click at [139, 88] on span "Add Client" at bounding box center [149, 86] width 33 height 8
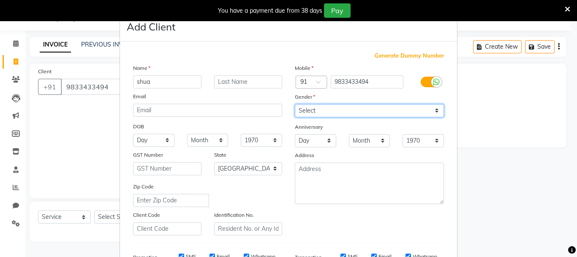
click at [408, 116] on select "Select [DEMOGRAPHIC_DATA] [DEMOGRAPHIC_DATA] Other Prefer Not To Say" at bounding box center [369, 110] width 149 height 13
click at [295, 104] on select "Select [DEMOGRAPHIC_DATA] [DEMOGRAPHIC_DATA] Other Prefer Not To Say" at bounding box center [369, 110] width 149 height 13
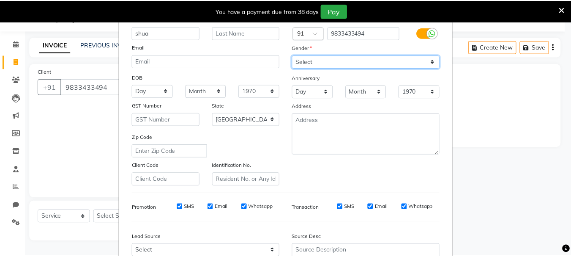
scroll to position [134, 0]
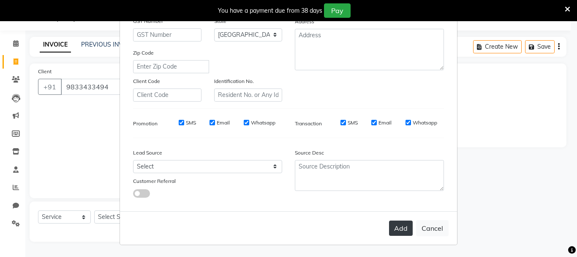
click at [402, 233] on button "Add" at bounding box center [401, 227] width 24 height 15
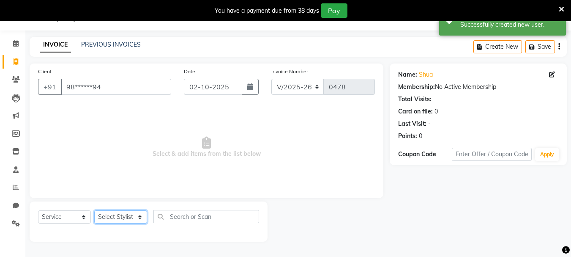
click at [116, 220] on select "Select Stylist asif Manager [PERSON_NAME] [PERSON_NAME] sajuddin [PERSON_NAME] …" at bounding box center [120, 216] width 53 height 13
click at [94, 210] on select "Select Stylist asif Manager [PERSON_NAME] [PERSON_NAME] sajuddin [PERSON_NAME] …" at bounding box center [120, 216] width 53 height 13
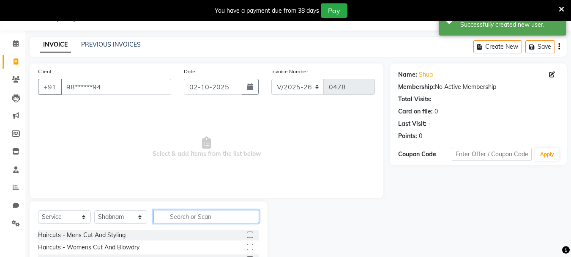
click at [255, 215] on input "text" at bounding box center [206, 216] width 106 height 13
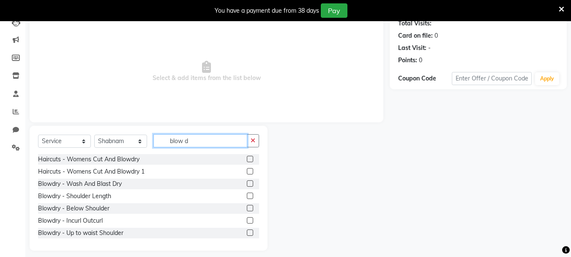
scroll to position [103, 0]
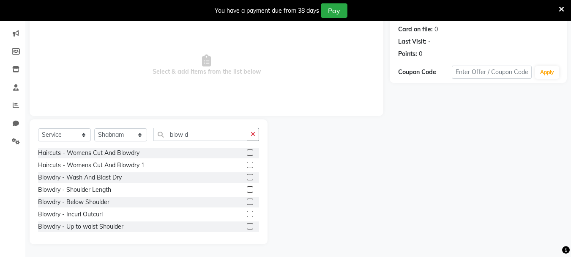
click at [247, 200] on label at bounding box center [250, 201] width 6 height 6
click at [247, 200] on input "checkbox" at bounding box center [249, 201] width 5 height 5
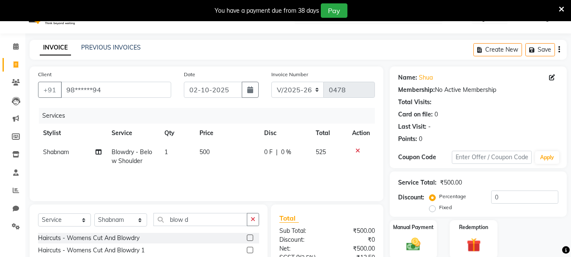
scroll to position [0, 0]
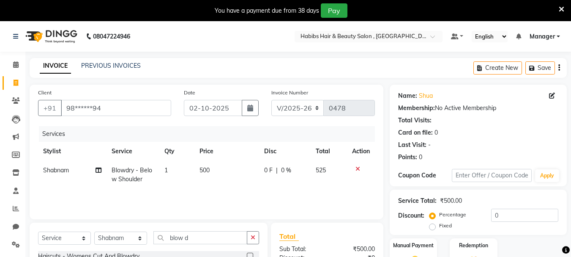
click at [558, 67] on button "button" at bounding box center [559, 68] width 2 height 20
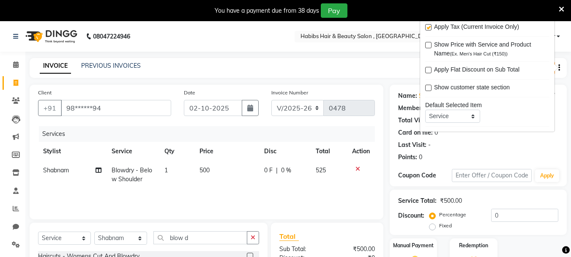
click at [427, 28] on label at bounding box center [428, 27] width 6 height 6
click at [427, 28] on input "checkbox" at bounding box center [427, 27] width 5 height 5
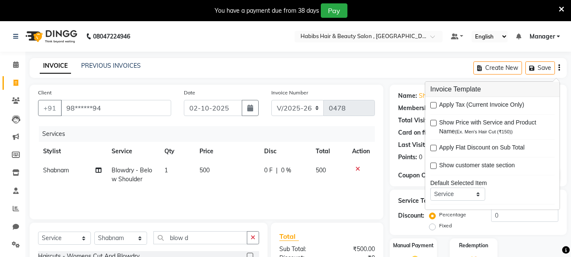
scroll to position [103, 0]
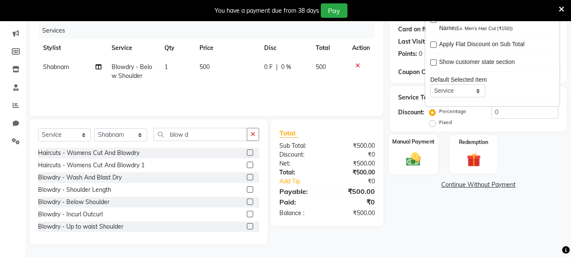
click at [411, 156] on img at bounding box center [414, 159] width 24 height 17
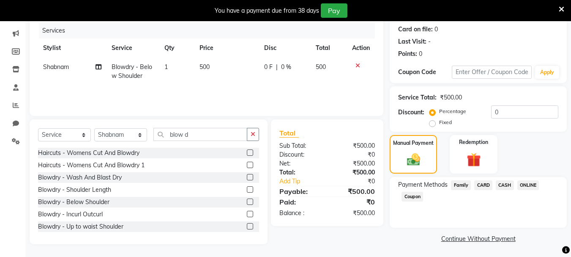
click at [533, 179] on div "Payment Methods Family CARD CASH ONLINE Coupon" at bounding box center [478, 202] width 177 height 51
click at [528, 187] on span "ONLINE" at bounding box center [528, 185] width 22 height 10
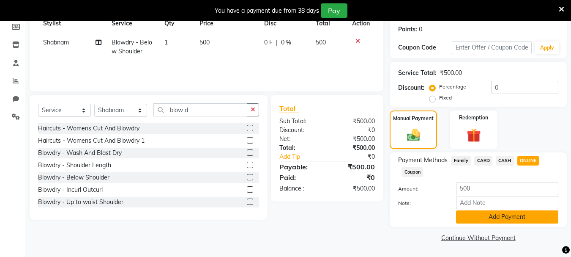
click at [513, 219] on button "Add Payment" at bounding box center [507, 216] width 102 height 13
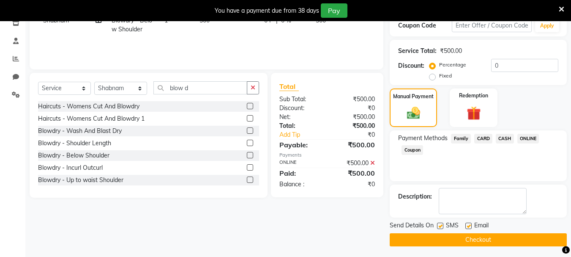
scroll to position [152, 0]
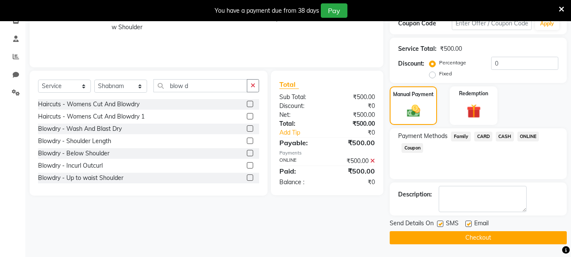
click at [508, 236] on button "Checkout" at bounding box center [478, 237] width 177 height 13
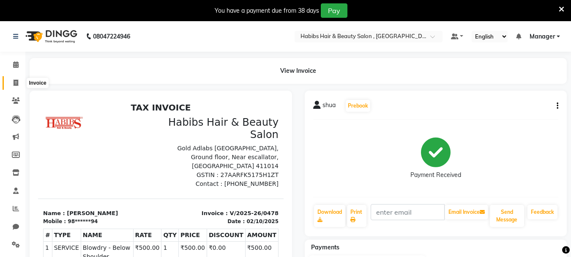
click at [19, 81] on span at bounding box center [15, 83] width 15 height 10
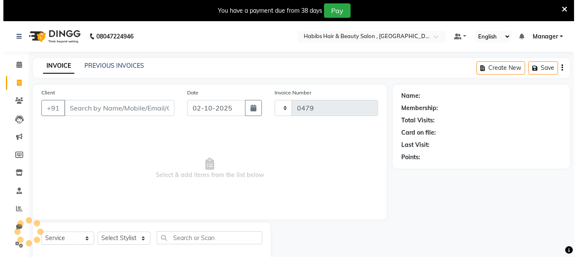
scroll to position [21, 0]
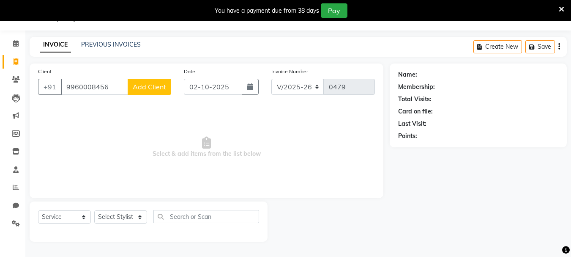
click at [148, 96] on div "Client [PHONE_NUMBER] Add Client" at bounding box center [105, 84] width 146 height 35
click at [156, 88] on span "Add Client" at bounding box center [149, 86] width 33 height 8
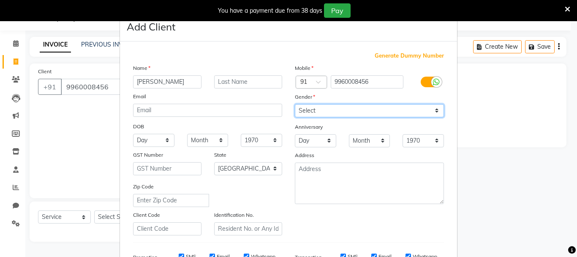
click at [376, 110] on select "Select [DEMOGRAPHIC_DATA] [DEMOGRAPHIC_DATA] Other Prefer Not To Say" at bounding box center [369, 110] width 149 height 13
click at [295, 104] on select "Select [DEMOGRAPHIC_DATA] [DEMOGRAPHIC_DATA] Other Prefer Not To Say" at bounding box center [369, 110] width 149 height 13
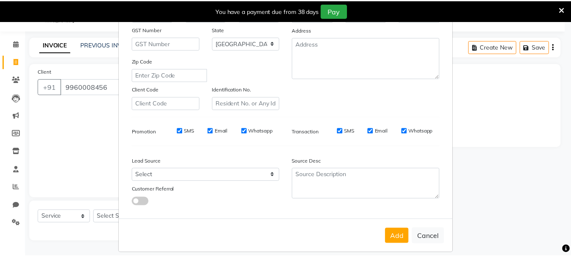
scroll to position [134, 0]
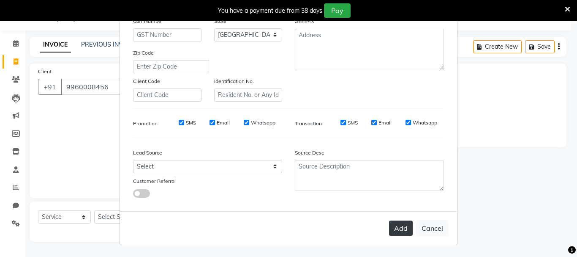
click at [389, 224] on button "Add" at bounding box center [401, 227] width 24 height 15
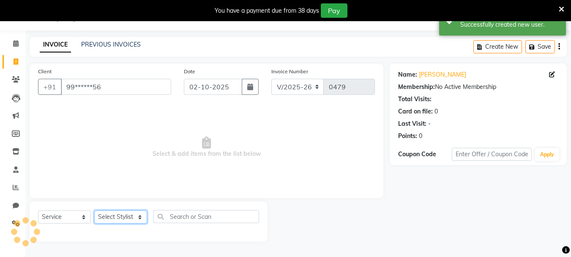
click at [121, 219] on select "Select Stylist asif Manager [PERSON_NAME] [PERSON_NAME] sajuddin [PERSON_NAME] …" at bounding box center [120, 216] width 53 height 13
click at [94, 210] on select "Select Stylist asif Manager [PERSON_NAME] [PERSON_NAME] sajuddin [PERSON_NAME] …" at bounding box center [120, 216] width 53 height 13
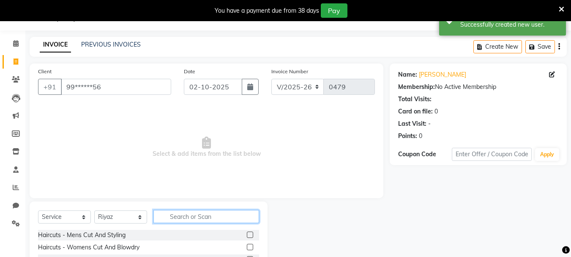
click at [172, 215] on input "text" at bounding box center [206, 216] width 106 height 13
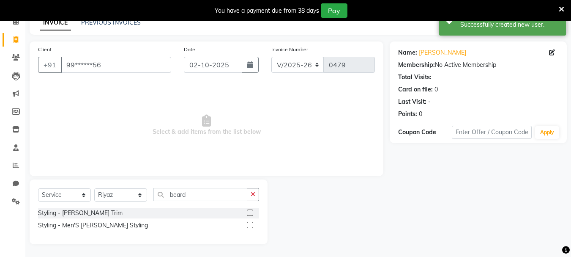
click at [249, 212] on label at bounding box center [250, 212] width 6 height 6
click at [249, 212] on input "checkbox" at bounding box center [249, 212] width 5 height 5
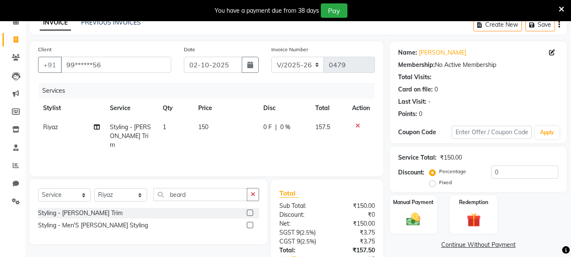
click at [210, 129] on td "150" at bounding box center [226, 136] width 66 height 37
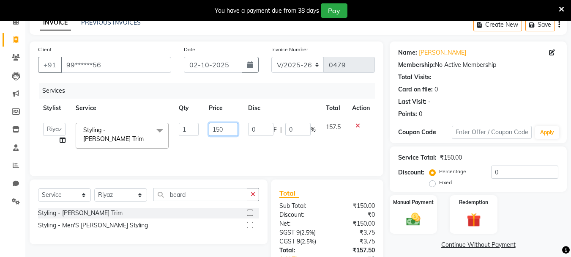
drag, startPoint x: 234, startPoint y: 128, endPoint x: 194, endPoint y: 128, distance: 39.7
click at [194, 128] on tr "asif Manager [PERSON_NAME] [PERSON_NAME] [PERSON_NAME] [PERSON_NAME] Styling - …" at bounding box center [206, 136] width 337 height 36
click at [232, 139] on td "200" at bounding box center [223, 136] width 39 height 36
click at [559, 20] on div "You have a payment due from 38 days Pay" at bounding box center [285, 10] width 571 height 21
click at [560, 25] on icon "button" at bounding box center [559, 25] width 2 height 0
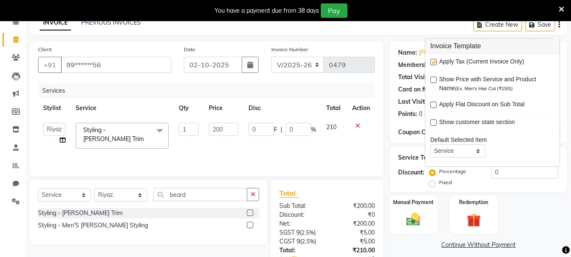
click at [433, 63] on label at bounding box center [433, 62] width 6 height 6
click at [433, 63] on input "checkbox" at bounding box center [432, 62] width 5 height 5
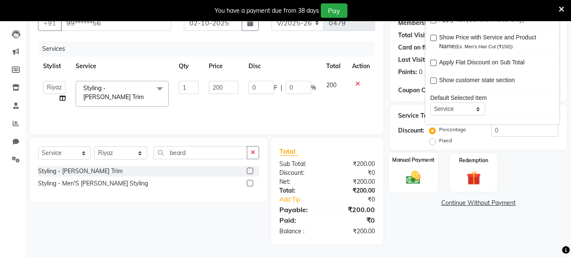
click at [413, 179] on img at bounding box center [414, 177] width 24 height 17
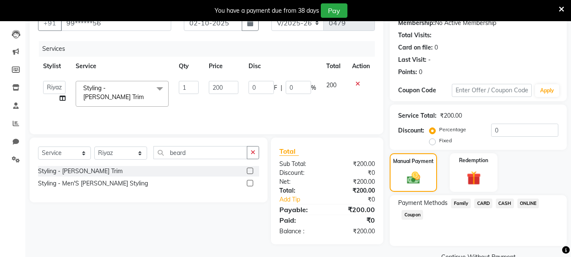
click at [534, 200] on span "ONLINE" at bounding box center [528, 203] width 22 height 10
click at [505, 256] on button "Add Payment" at bounding box center [507, 259] width 102 height 13
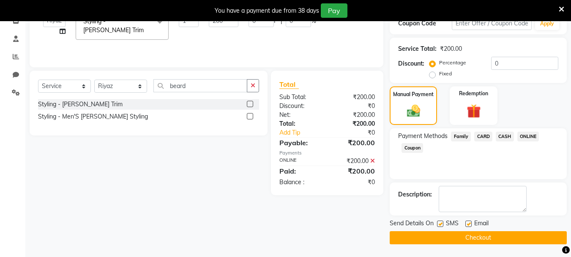
click at [454, 238] on button "Checkout" at bounding box center [478, 237] width 177 height 13
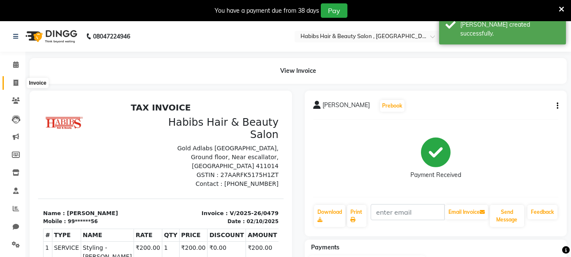
click at [17, 80] on icon at bounding box center [16, 82] width 5 height 6
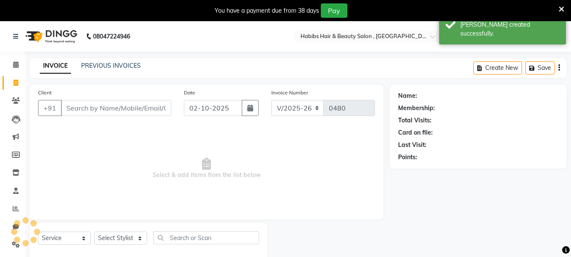
scroll to position [21, 0]
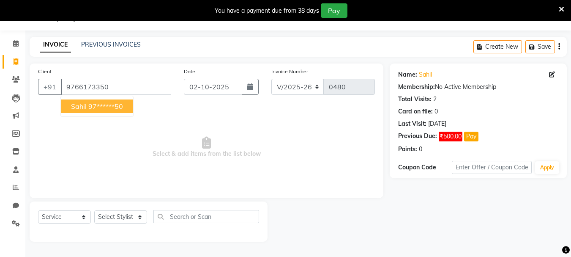
click at [92, 95] on div "Client [PHONE_NUMBER] [PERSON_NAME] 97******50" at bounding box center [105, 84] width 146 height 35
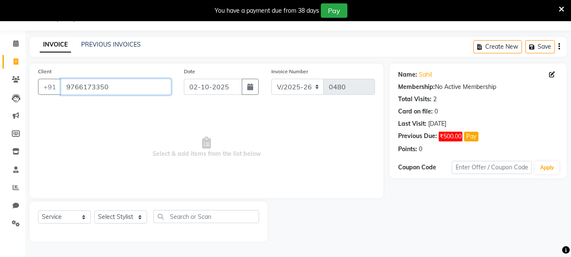
click at [104, 90] on input "9766173350" at bounding box center [116, 87] width 110 height 16
click at [110, 96] on div "Client [PHONE_NUMBER]" at bounding box center [105, 84] width 146 height 35
drag, startPoint x: 118, startPoint y: 87, endPoint x: 58, endPoint y: 75, distance: 60.7
click at [58, 75] on div "Client [PHONE_NUMBER]" at bounding box center [105, 84] width 146 height 35
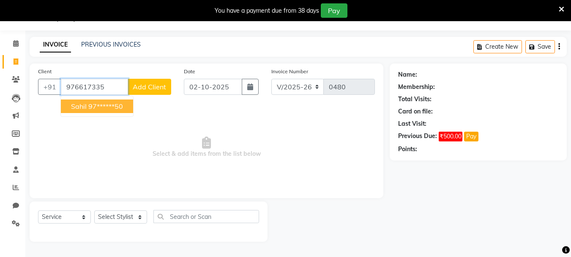
click at [88, 99] on ngb-typeahead-window "[PERSON_NAME] 97******50" at bounding box center [96, 106] width 73 height 21
click at [88, 105] on button "[PERSON_NAME] 97******50" at bounding box center [97, 106] width 72 height 14
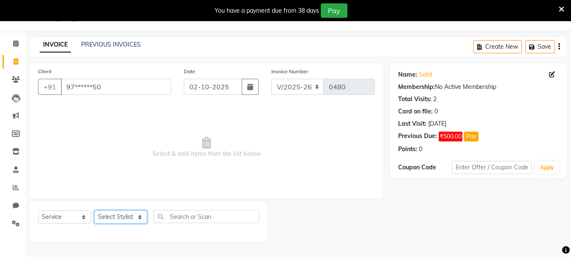
click at [112, 213] on select "Select Stylist asif Manager [PERSON_NAME] [PERSON_NAME] sajuddin [PERSON_NAME] …" at bounding box center [120, 216] width 53 height 13
click at [94, 210] on select "Select Stylist asif Manager [PERSON_NAME] [PERSON_NAME] sajuddin [PERSON_NAME] …" at bounding box center [120, 216] width 53 height 13
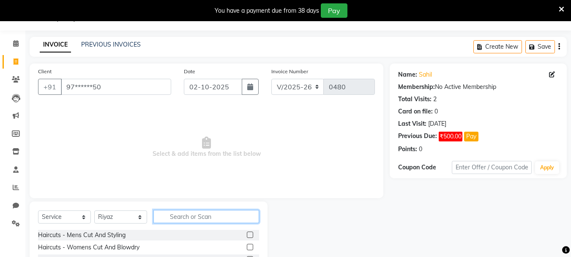
click at [190, 213] on input "text" at bounding box center [206, 216] width 106 height 13
click at [247, 235] on label at bounding box center [250, 234] width 6 height 6
click at [247, 235] on input "checkbox" at bounding box center [249, 234] width 5 height 5
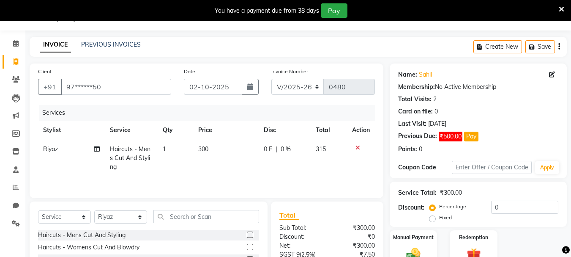
click at [217, 145] on td "300" at bounding box center [226, 158] width 66 height 37
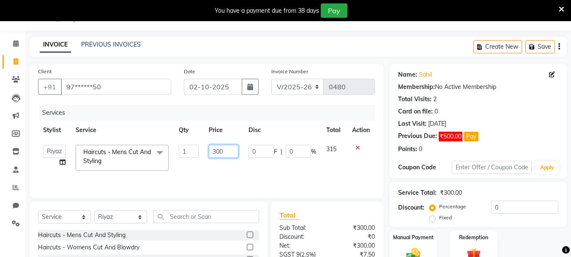
drag, startPoint x: 227, startPoint y: 147, endPoint x: 211, endPoint y: 148, distance: 15.7
click at [211, 148] on input "300" at bounding box center [223, 151] width 29 height 13
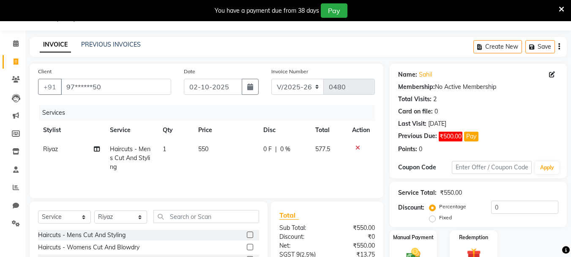
click at [308, 169] on td "0 F | 0 %" at bounding box center [284, 158] width 52 height 37
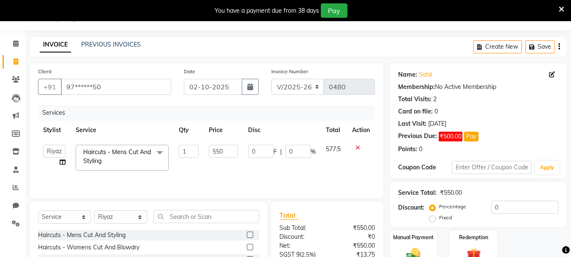
click at [560, 41] on button "button" at bounding box center [559, 47] width 2 height 20
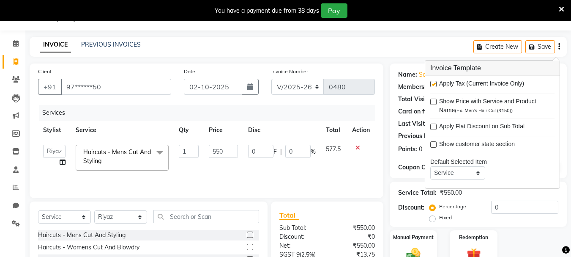
click at [435, 82] on label at bounding box center [433, 84] width 6 height 6
click at [435, 82] on input "checkbox" at bounding box center [432, 84] width 5 height 5
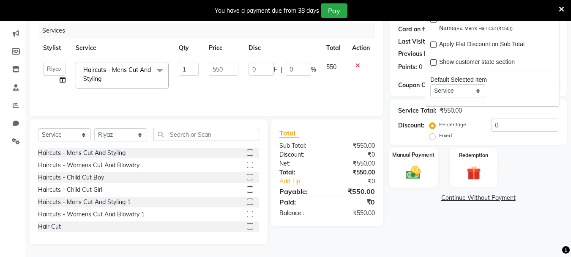
click at [419, 173] on img at bounding box center [414, 172] width 24 height 17
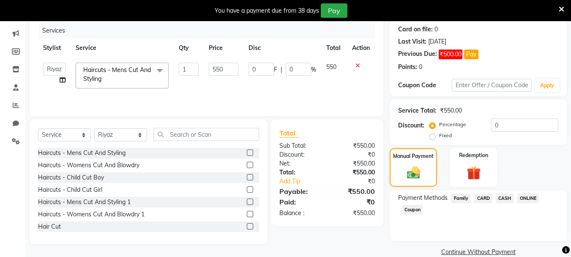
click at [539, 196] on span "ONLINE" at bounding box center [528, 198] width 22 height 10
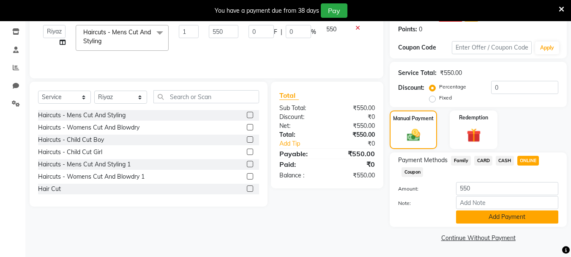
click at [520, 216] on button "Add Payment" at bounding box center [507, 216] width 102 height 13
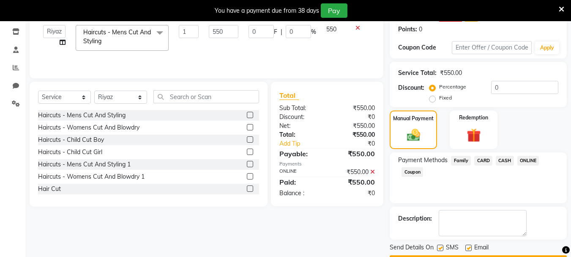
scroll to position [165, 0]
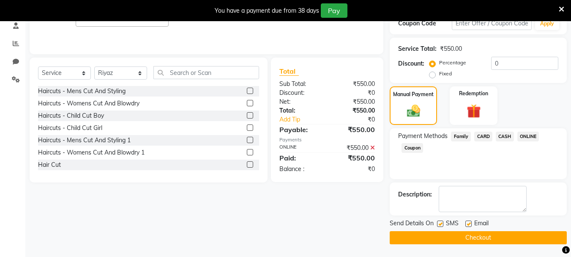
click at [507, 237] on button "Checkout" at bounding box center [478, 237] width 177 height 13
